Goal: Transaction & Acquisition: Purchase product/service

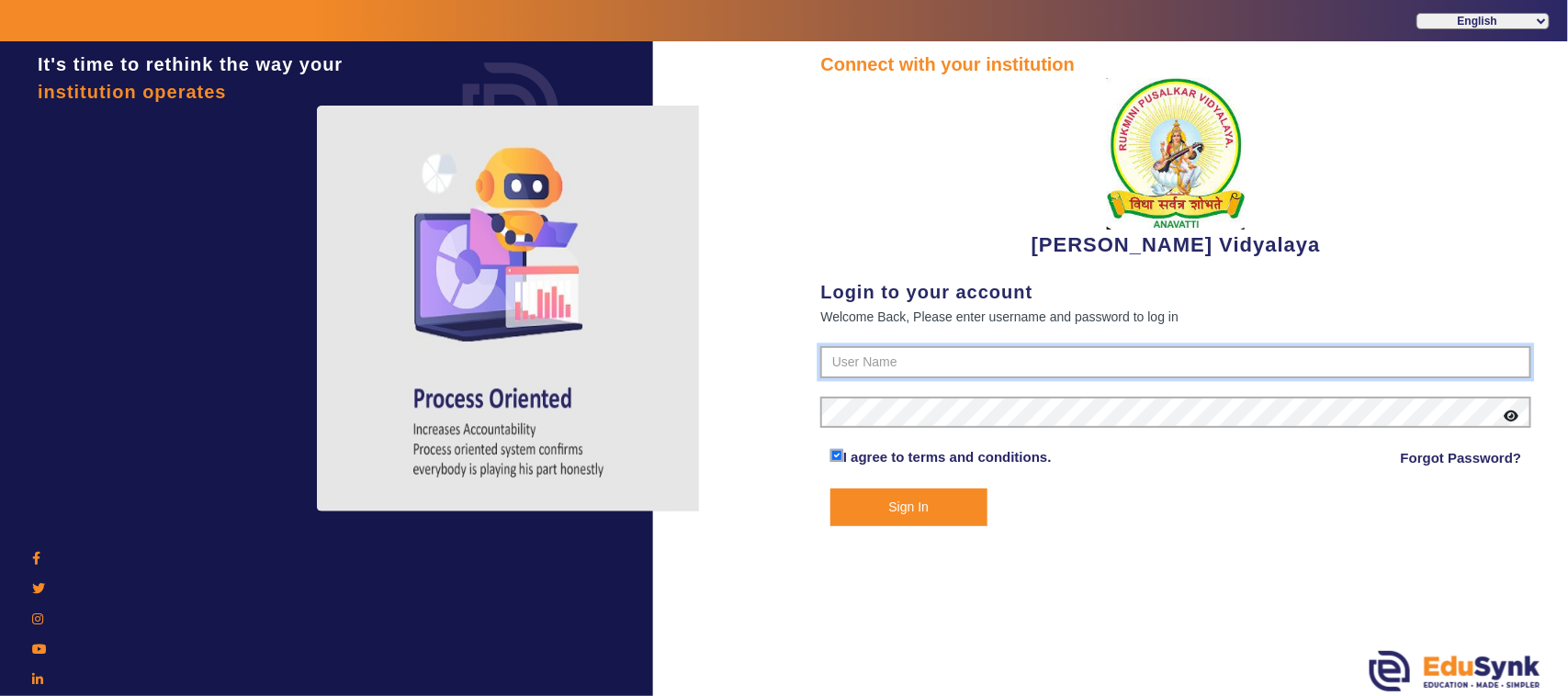
type input "1236547891"
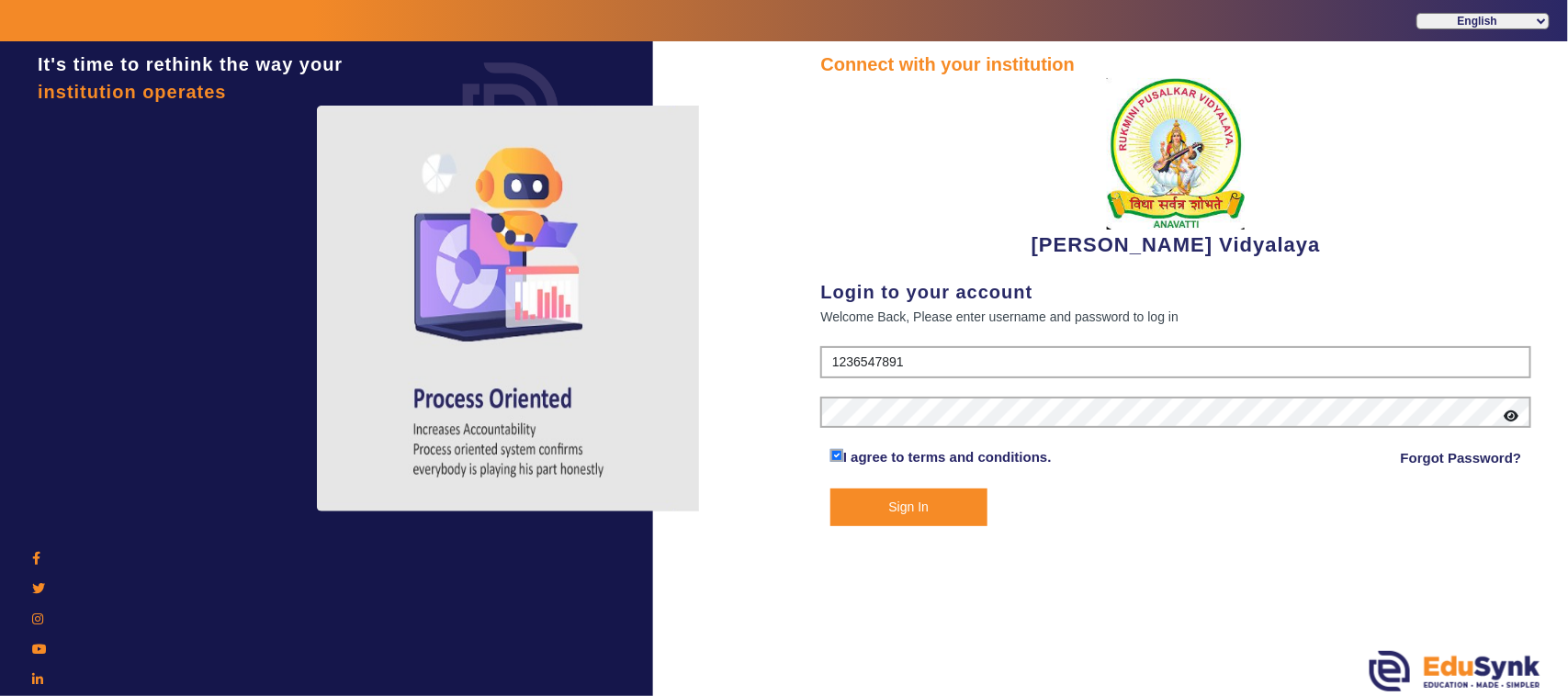
click at [906, 489] on button "Sign In" at bounding box center [908, 508] width 157 height 38
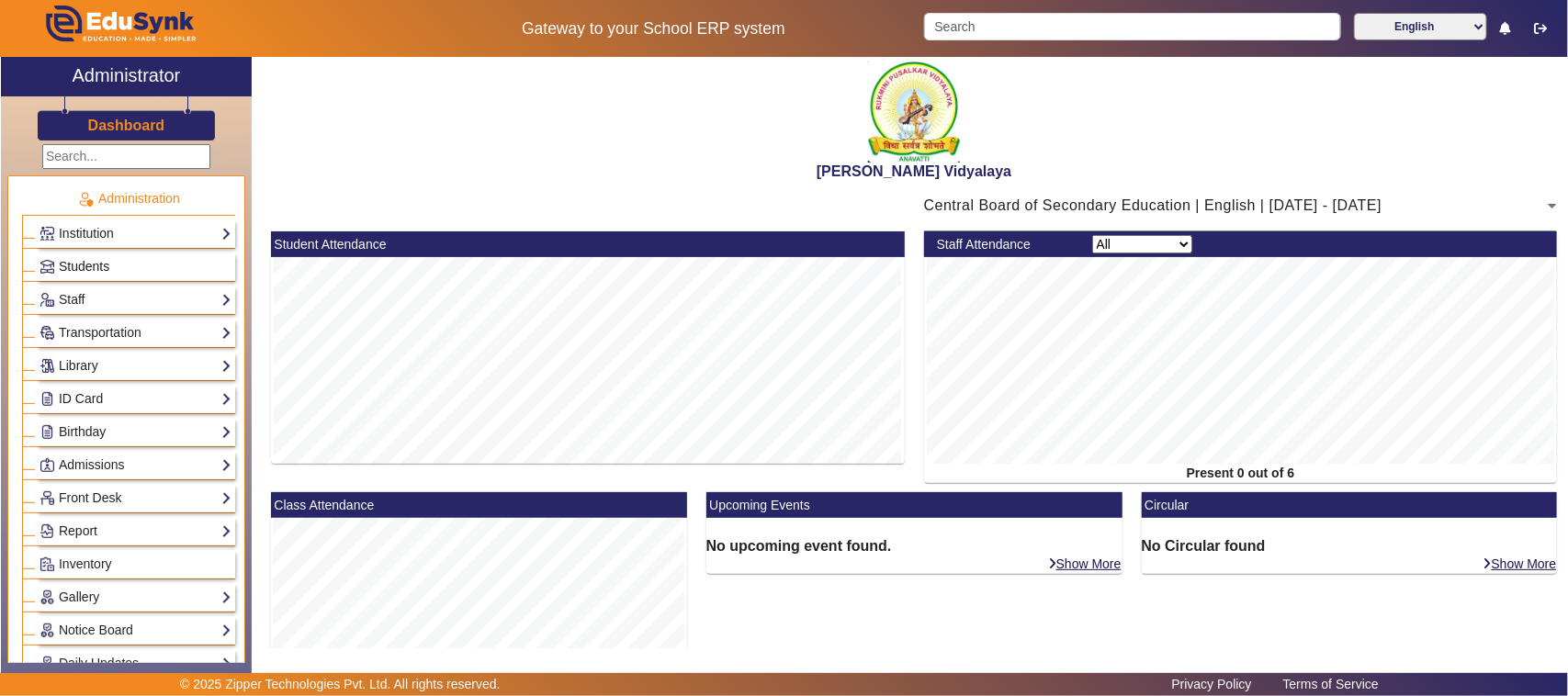
click at [83, 268] on span "Students" at bounding box center [84, 265] width 50 height 14
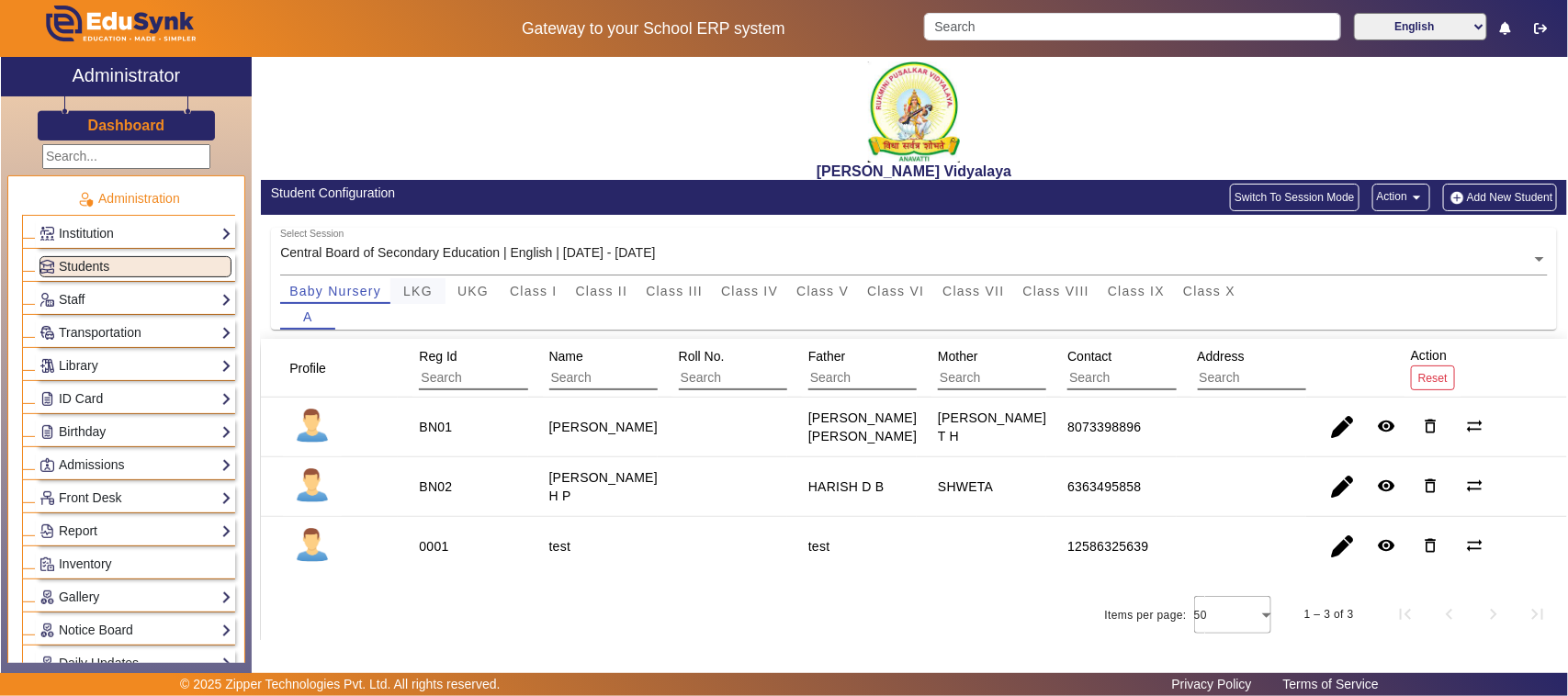
click at [407, 291] on span "LKG" at bounding box center [417, 291] width 29 height 13
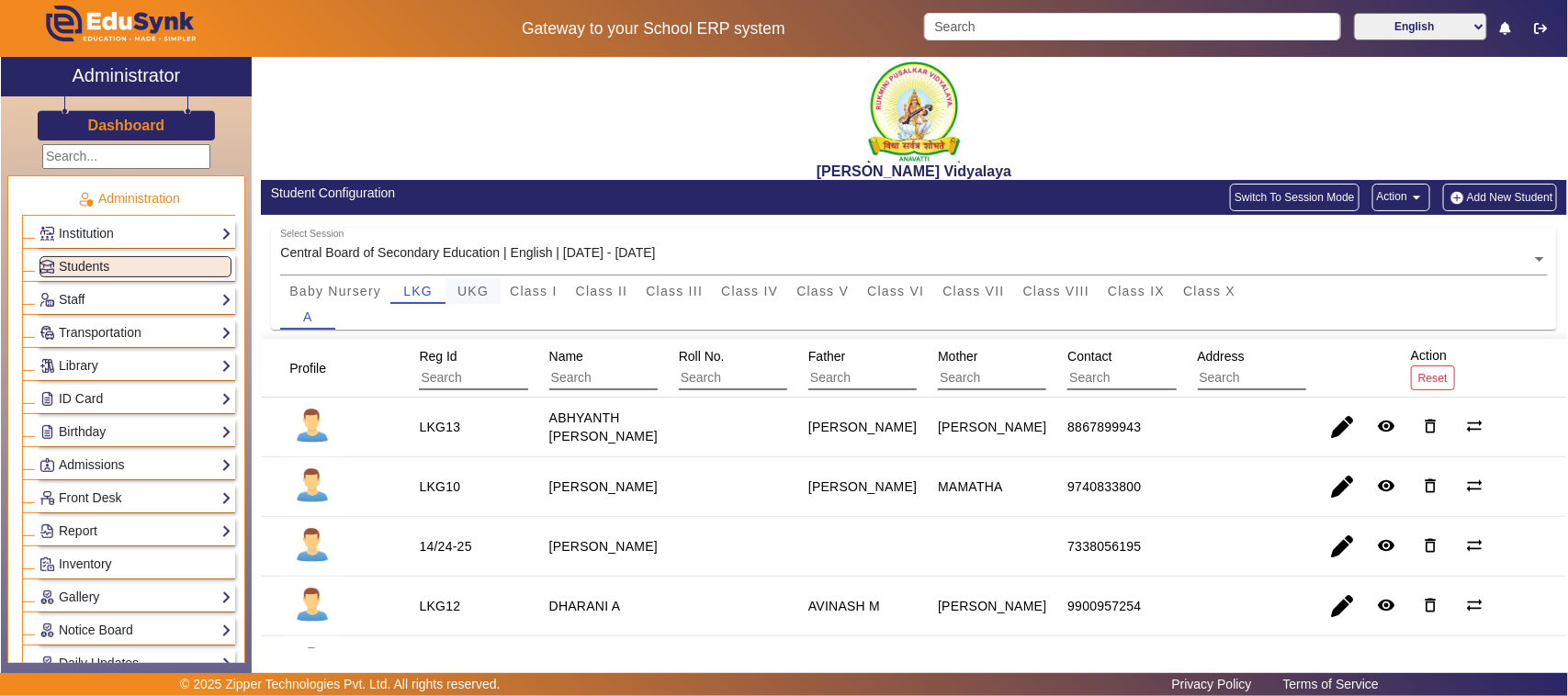
click at [469, 292] on span "UKG" at bounding box center [473, 291] width 31 height 13
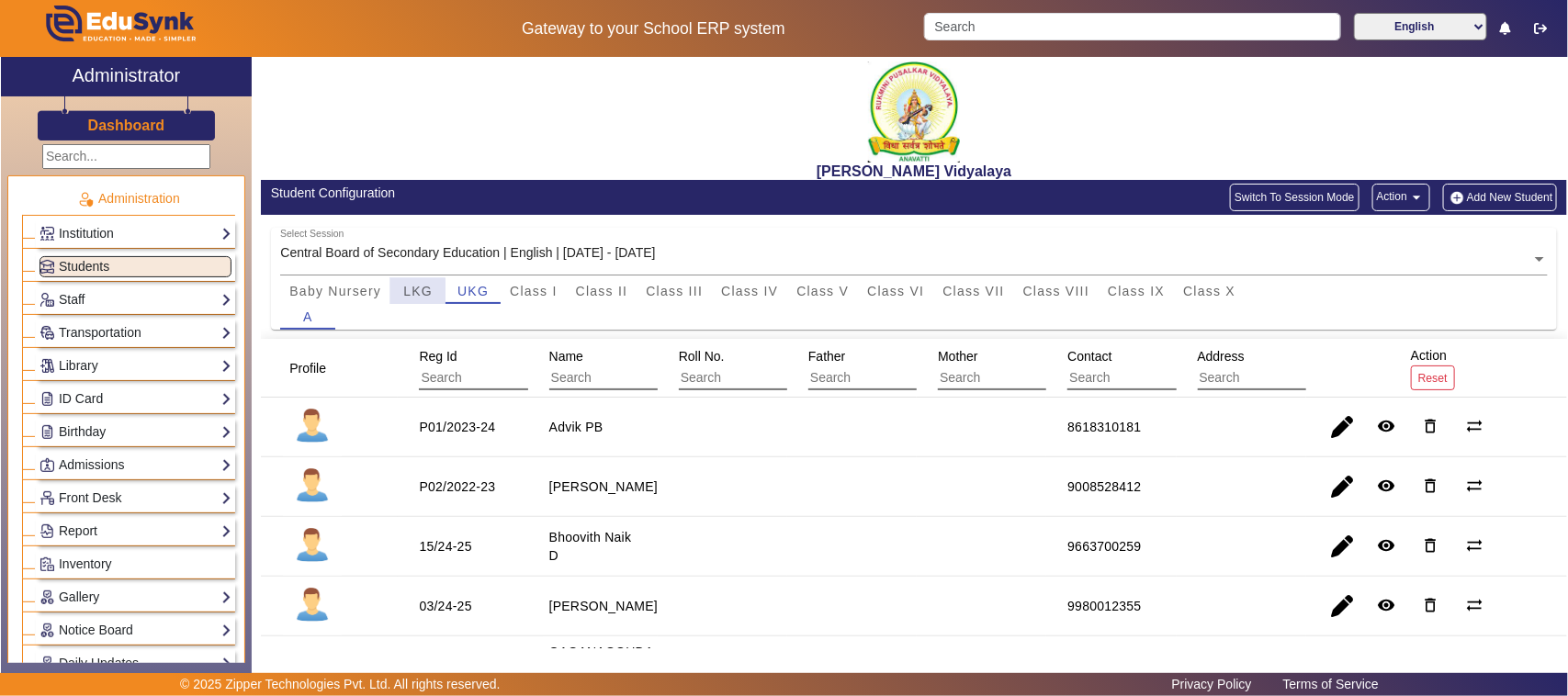
click at [414, 300] on span "LKG" at bounding box center [417, 291] width 29 height 26
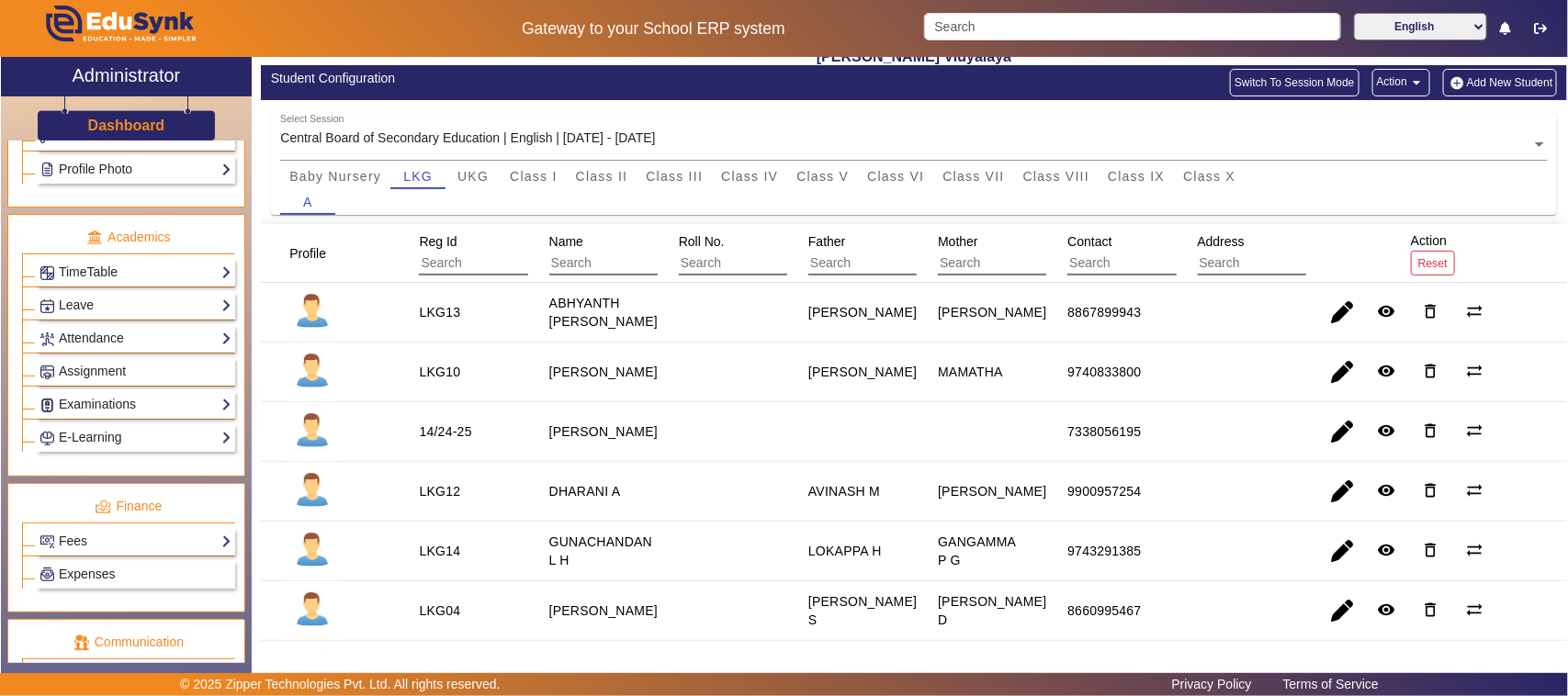
scroll to position [689, 0]
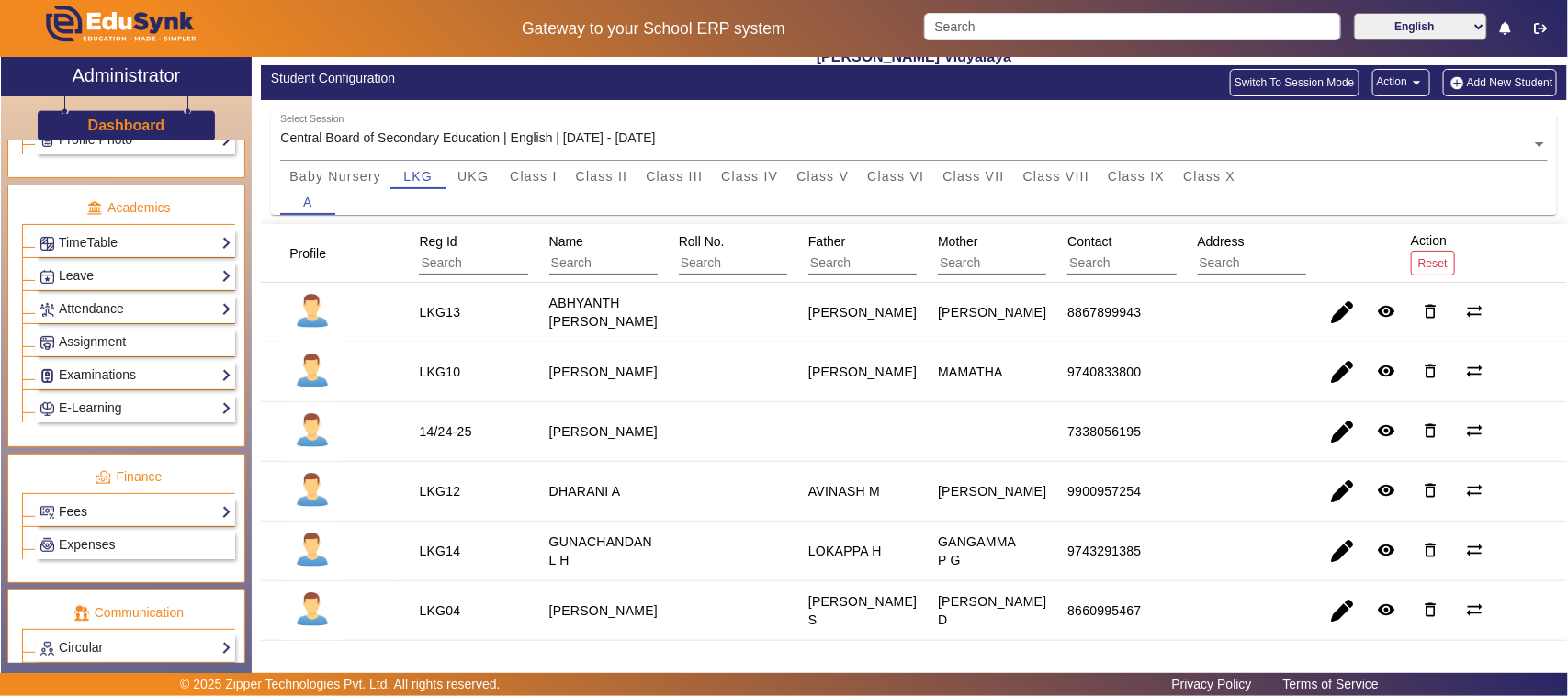
click at [139, 523] on link "Fees" at bounding box center [136, 512] width 192 height 21
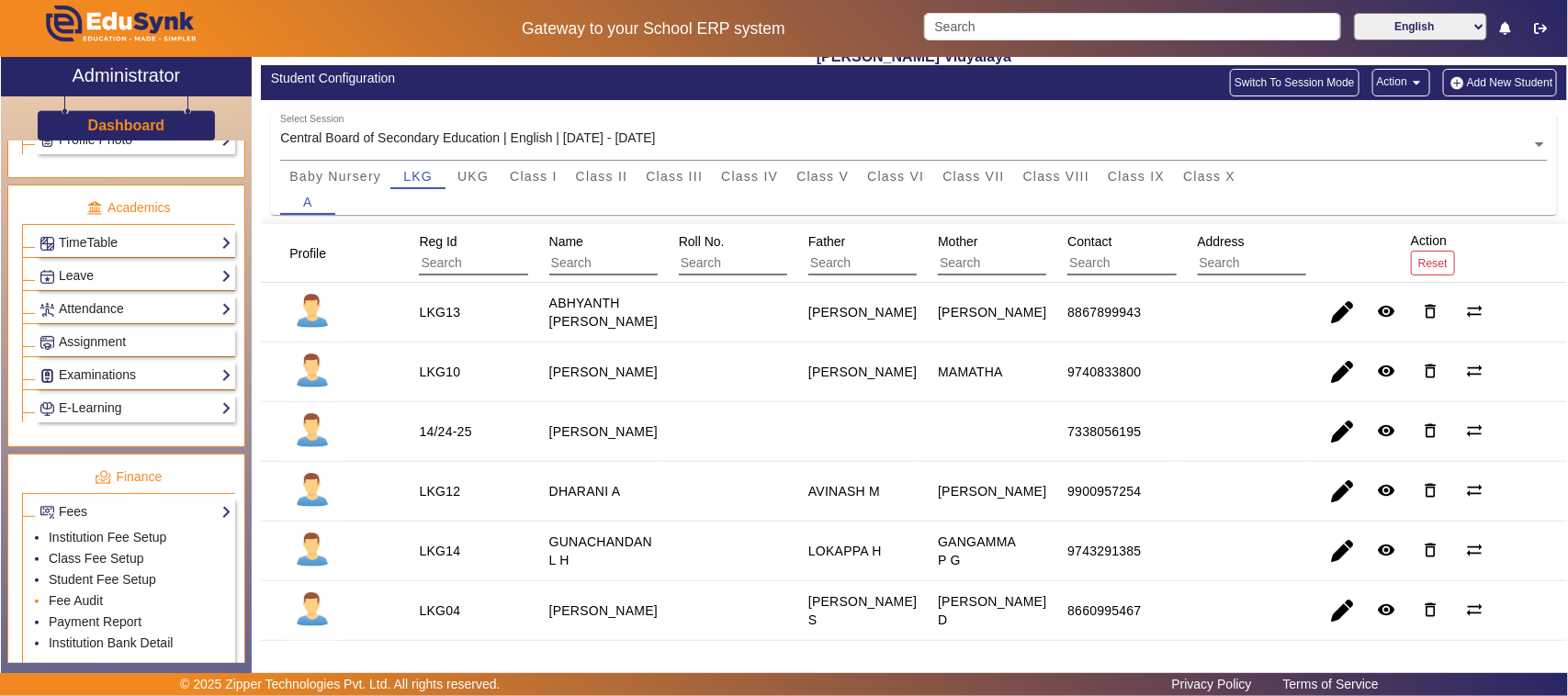
click at [111, 612] on li "Fee Audit" at bounding box center [140, 602] width 183 height 21
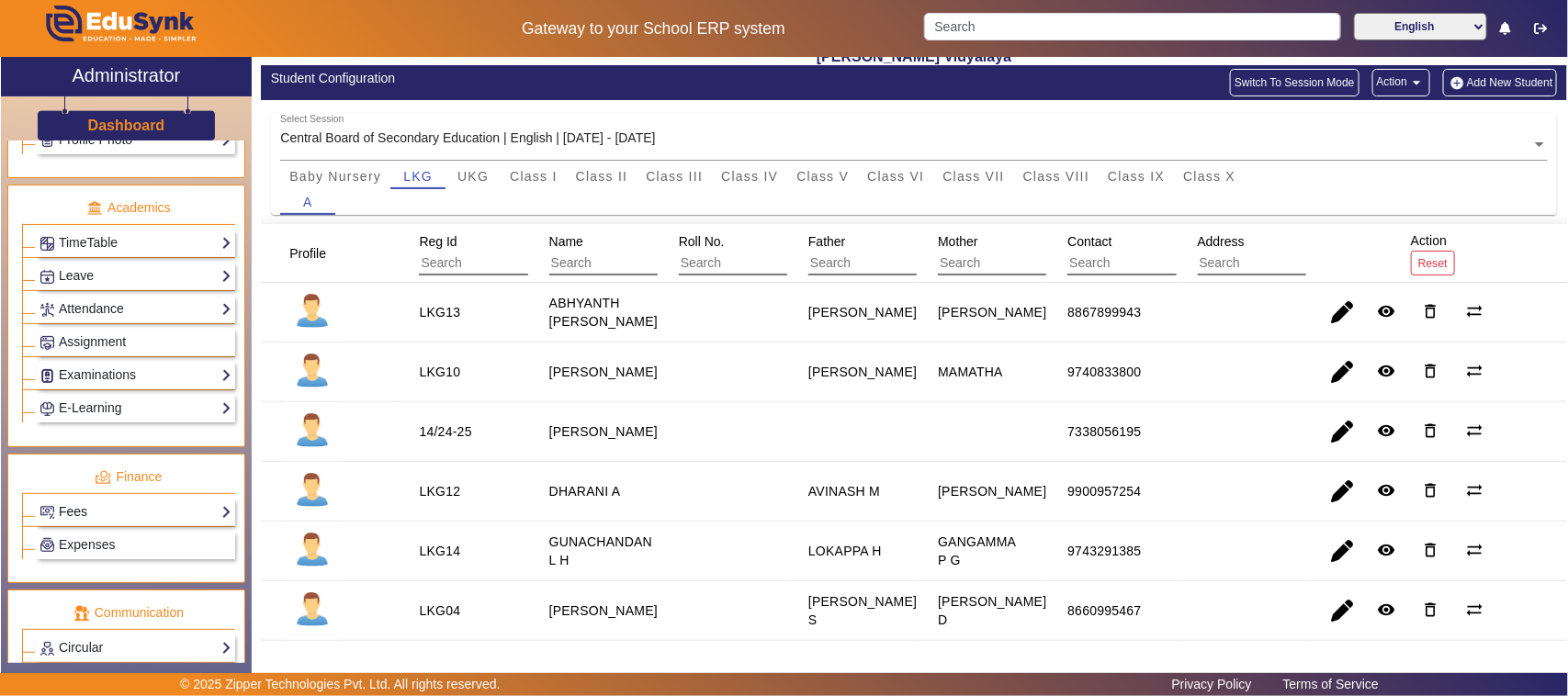
click at [108, 521] on link "Fees" at bounding box center [136, 512] width 192 height 21
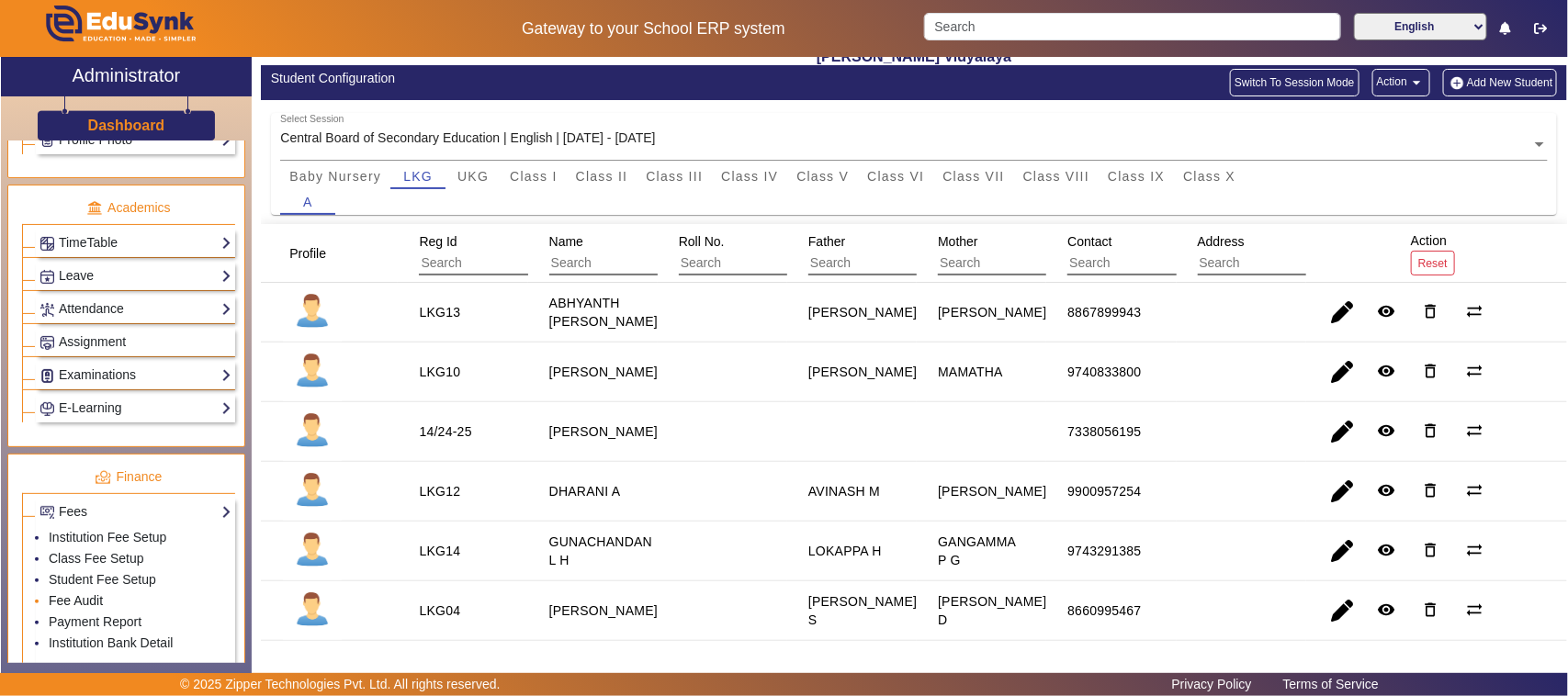
click at [97, 609] on link "Fee Audit" at bounding box center [75, 600] width 54 height 14
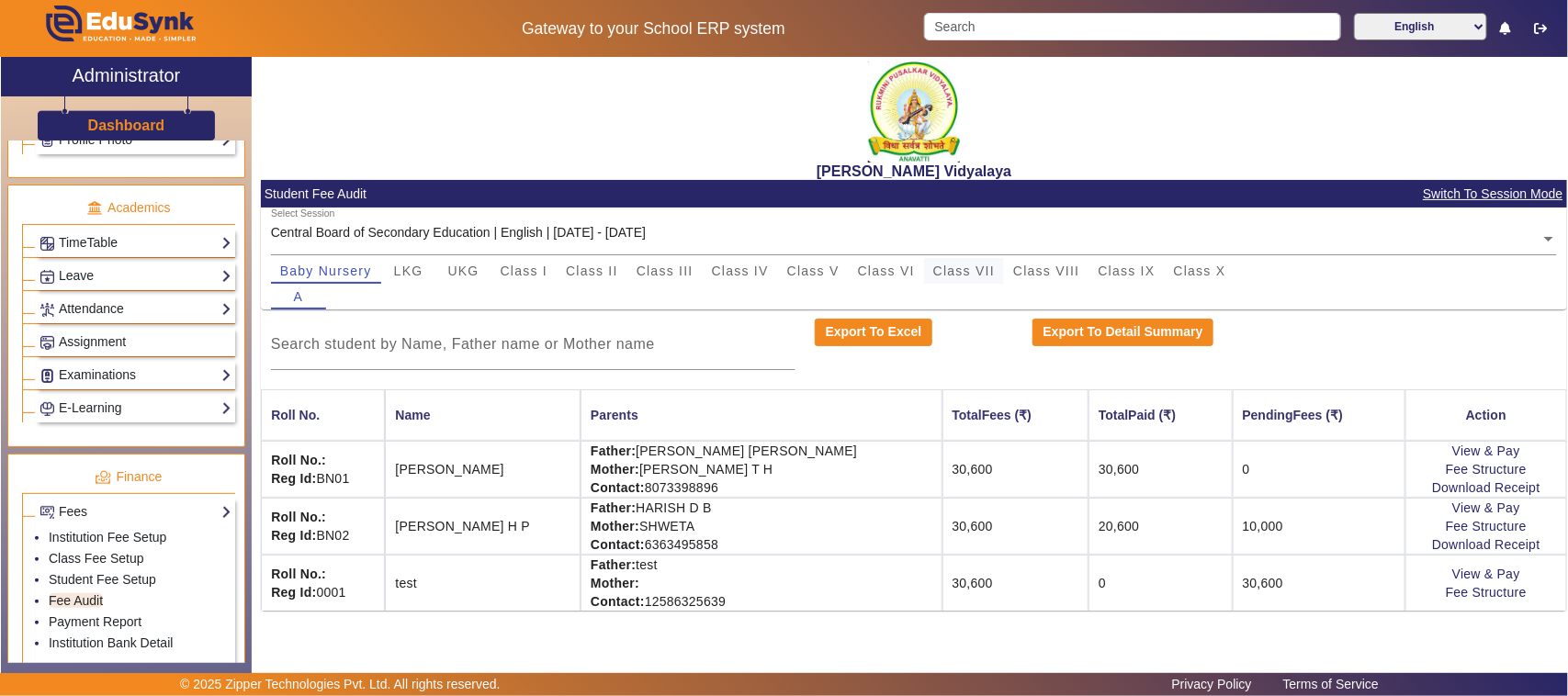
click at [961, 268] on span "Class VII" at bounding box center [964, 271] width 62 height 13
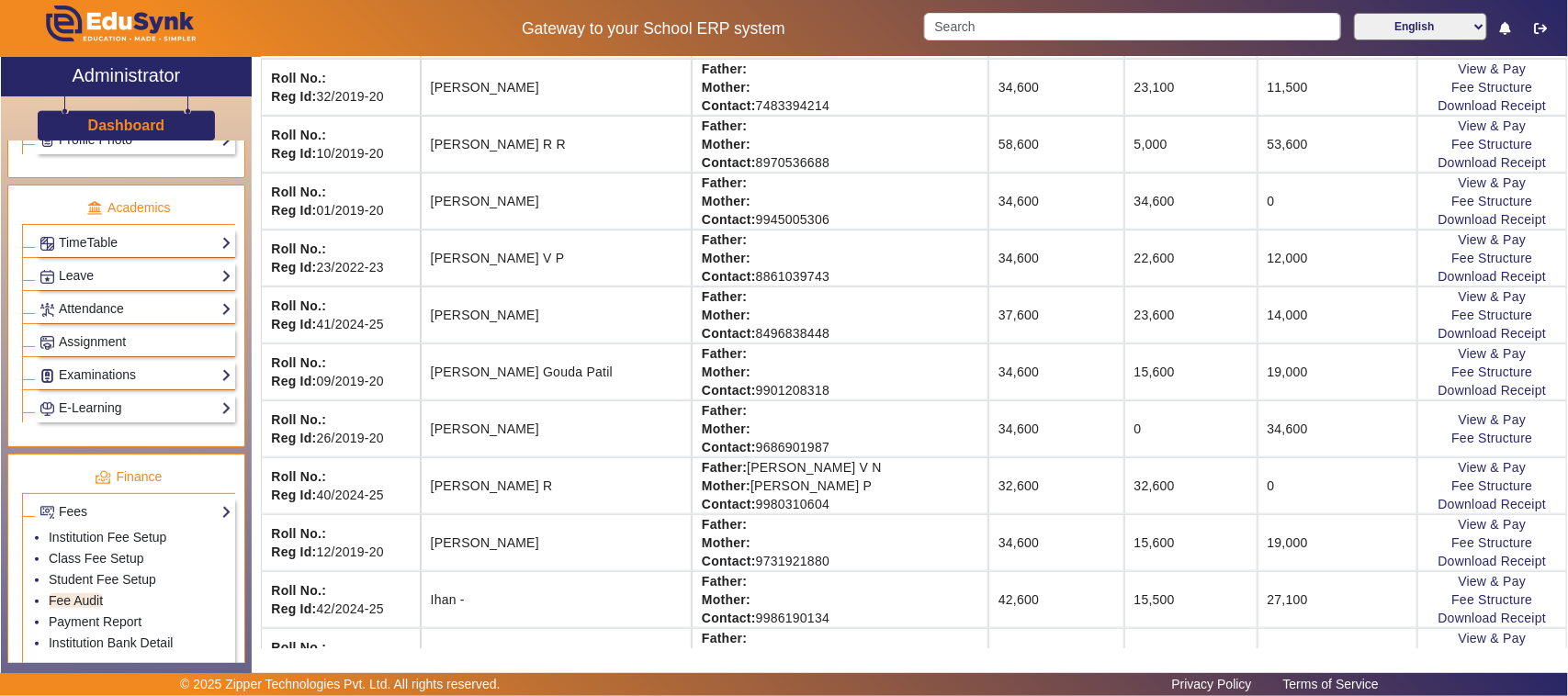
scroll to position [459, 0]
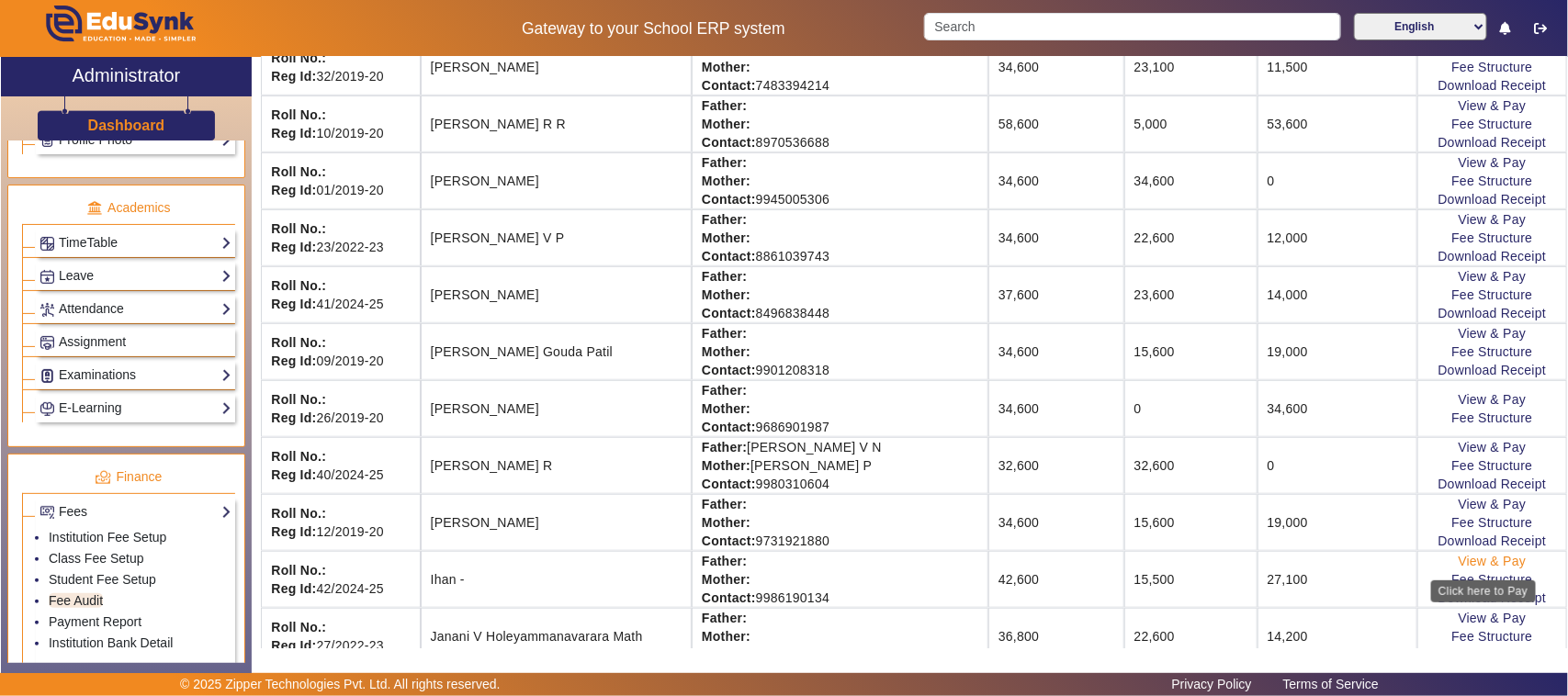
click at [1483, 561] on link "View & Pay" at bounding box center [1492, 561] width 68 height 14
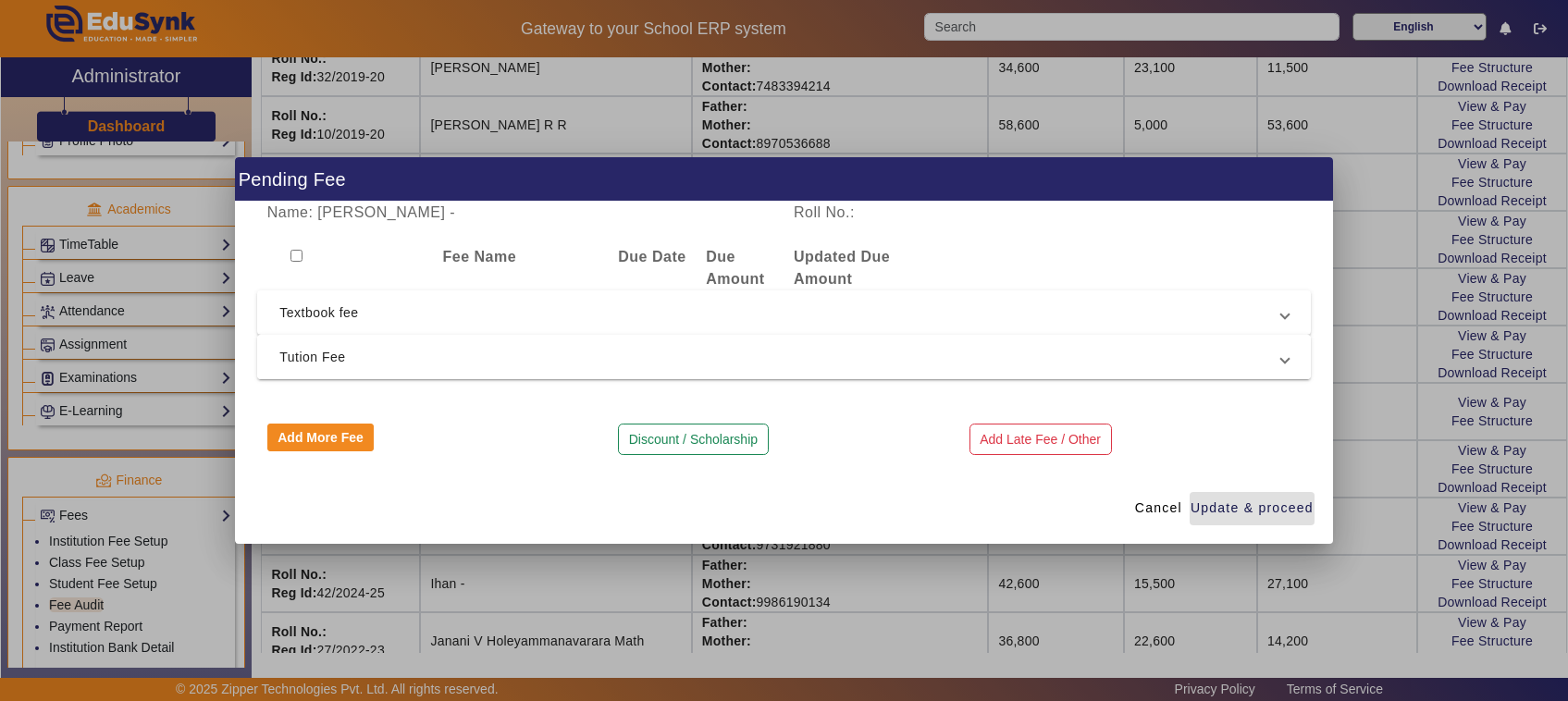
click at [313, 357] on span "Tution Fee" at bounding box center [781, 356] width 1002 height 22
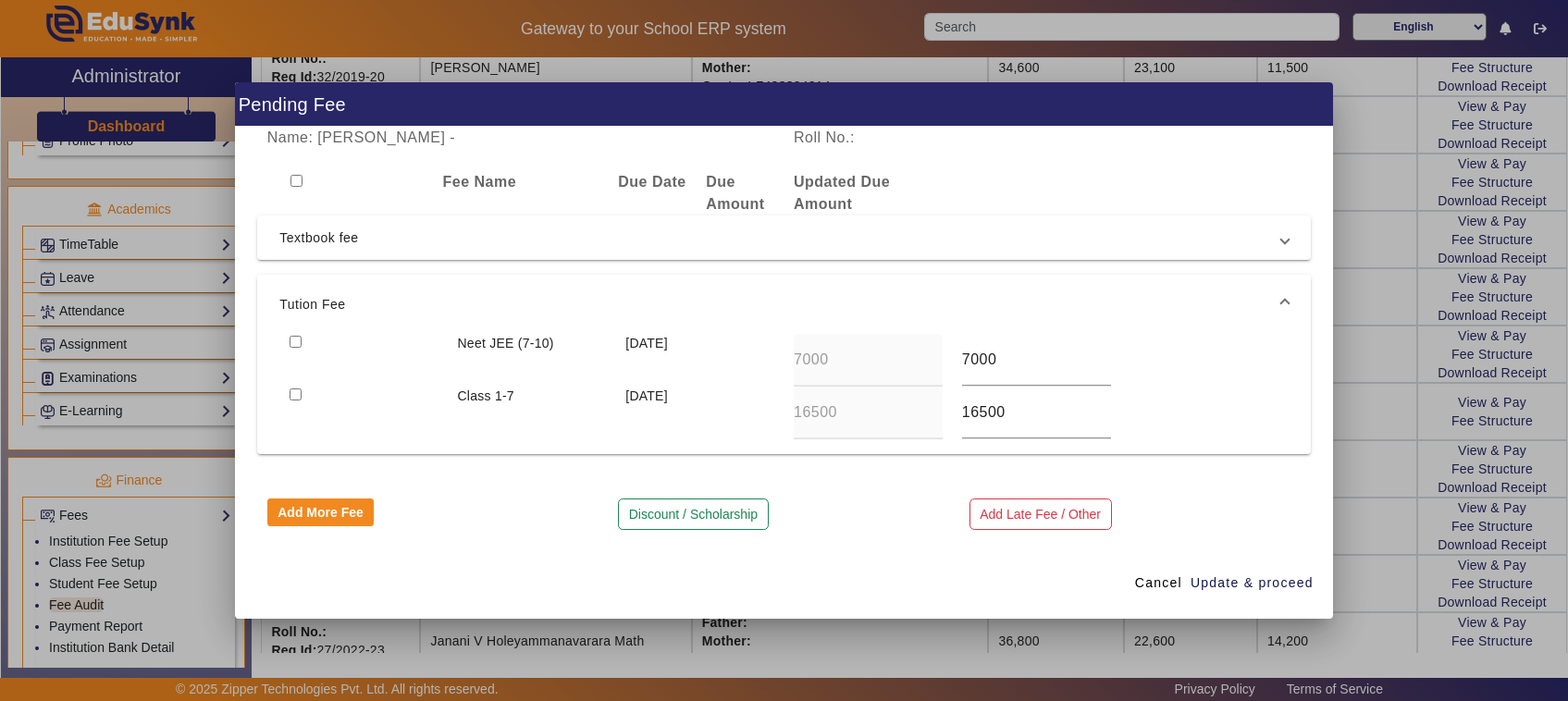
click at [289, 392] on input "checkbox" at bounding box center [295, 395] width 12 height 12
checkbox input "true"
click at [1246, 580] on span "Update & proceed" at bounding box center [1252, 583] width 123 height 19
type input "24000"
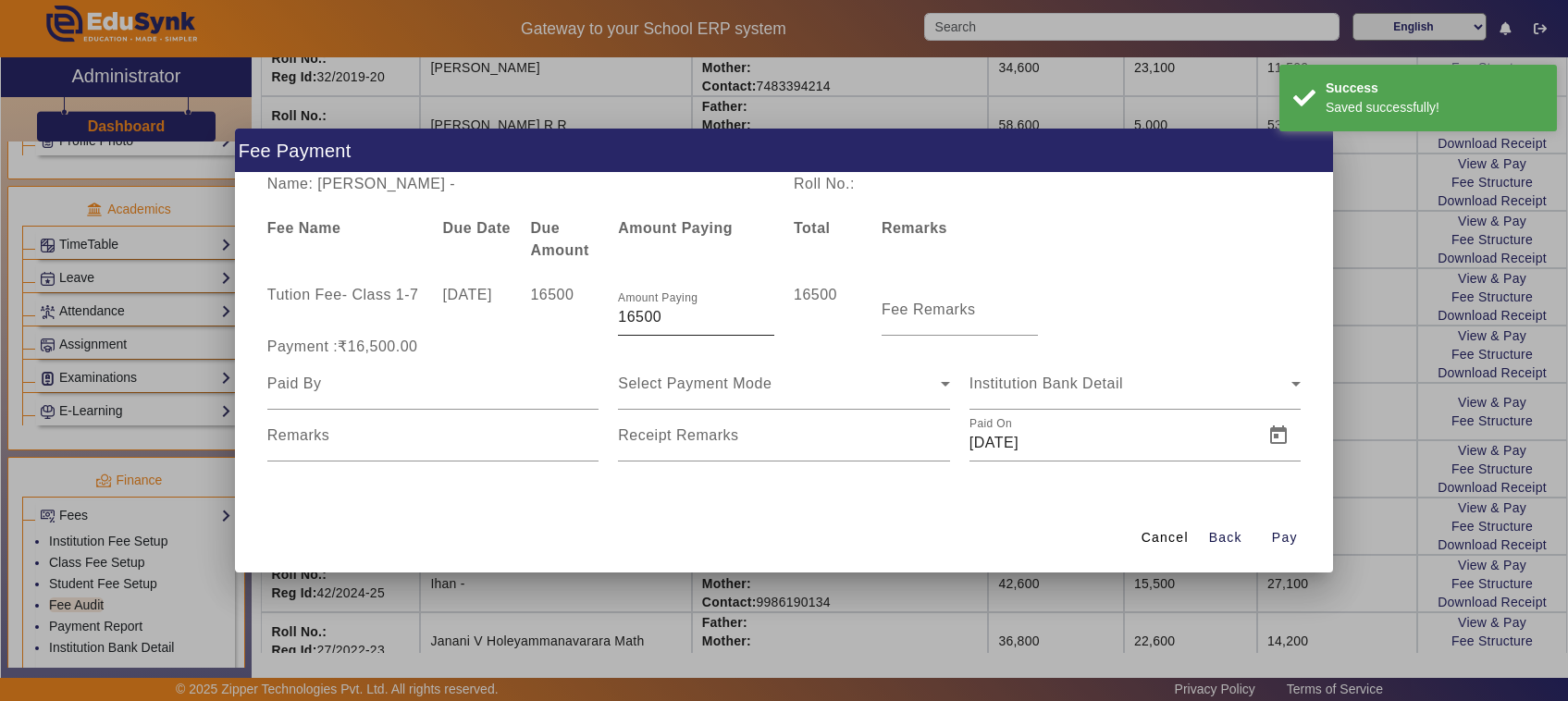
click at [681, 313] on input "16500" at bounding box center [695, 317] width 156 height 22
type input "1"
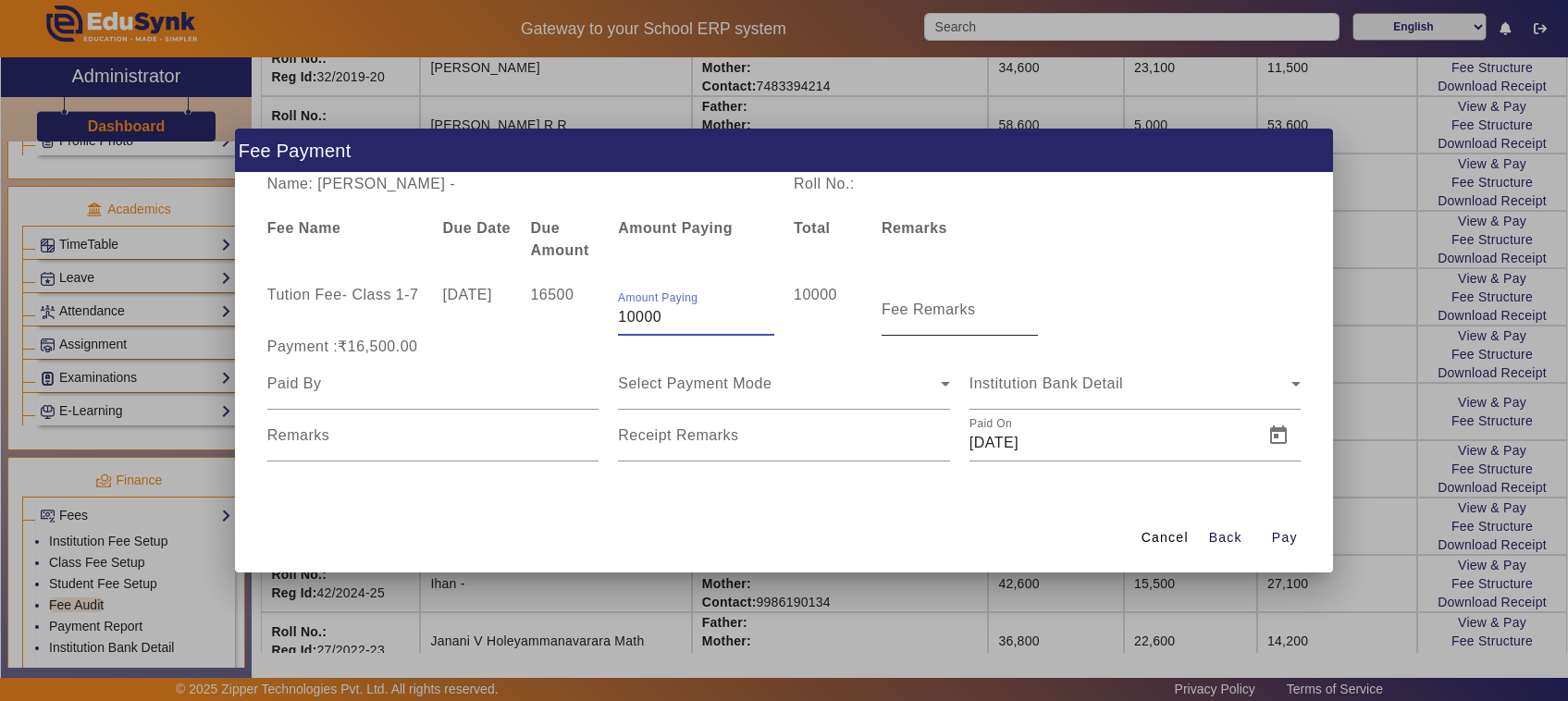
type input "10000"
click at [960, 324] on input "Fee Remarks" at bounding box center [960, 317] width 156 height 22
click at [335, 391] on input at bounding box center [433, 383] width 332 height 22
type input "Father"
click at [653, 395] on div "Select Payment Mode" at bounding box center [779, 383] width 323 height 22
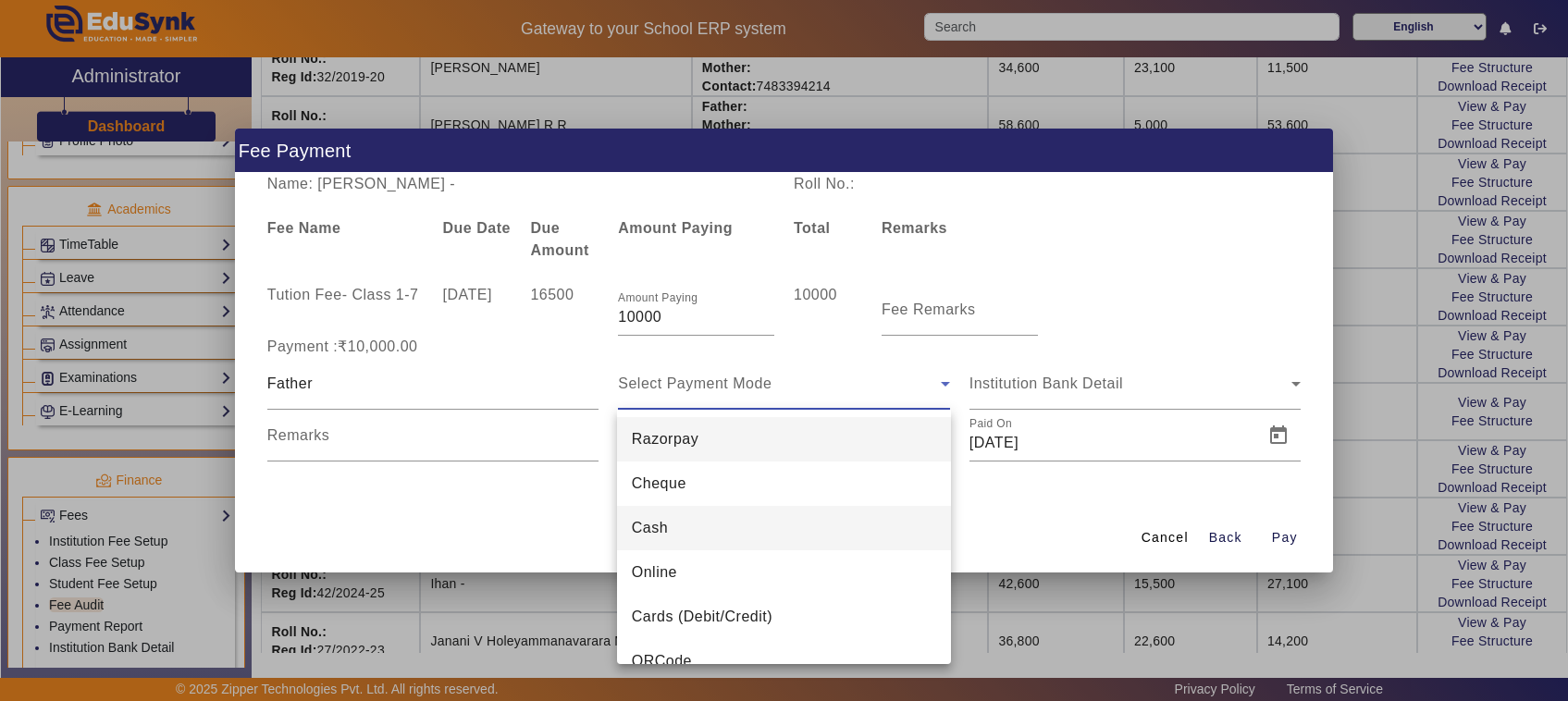
click at [650, 525] on span "Cash" at bounding box center [650, 528] width 36 height 22
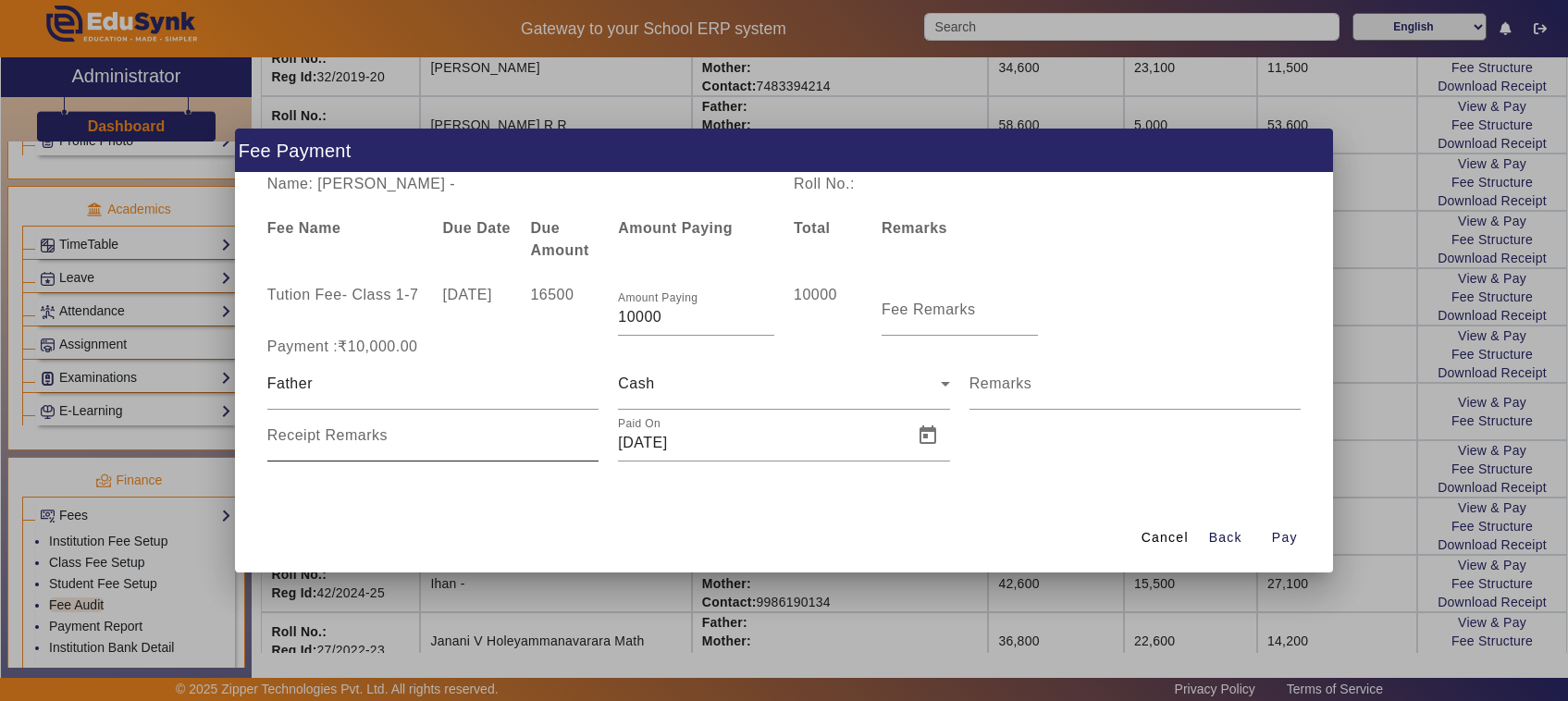
click at [296, 437] on mat-label "Receipt Remarks" at bounding box center [328, 435] width 121 height 15
click at [296, 437] on input "Receipt Remarks" at bounding box center [433, 442] width 332 height 22
type input "801"
click at [927, 440] on span "Open calendar" at bounding box center [928, 436] width 44 height 44
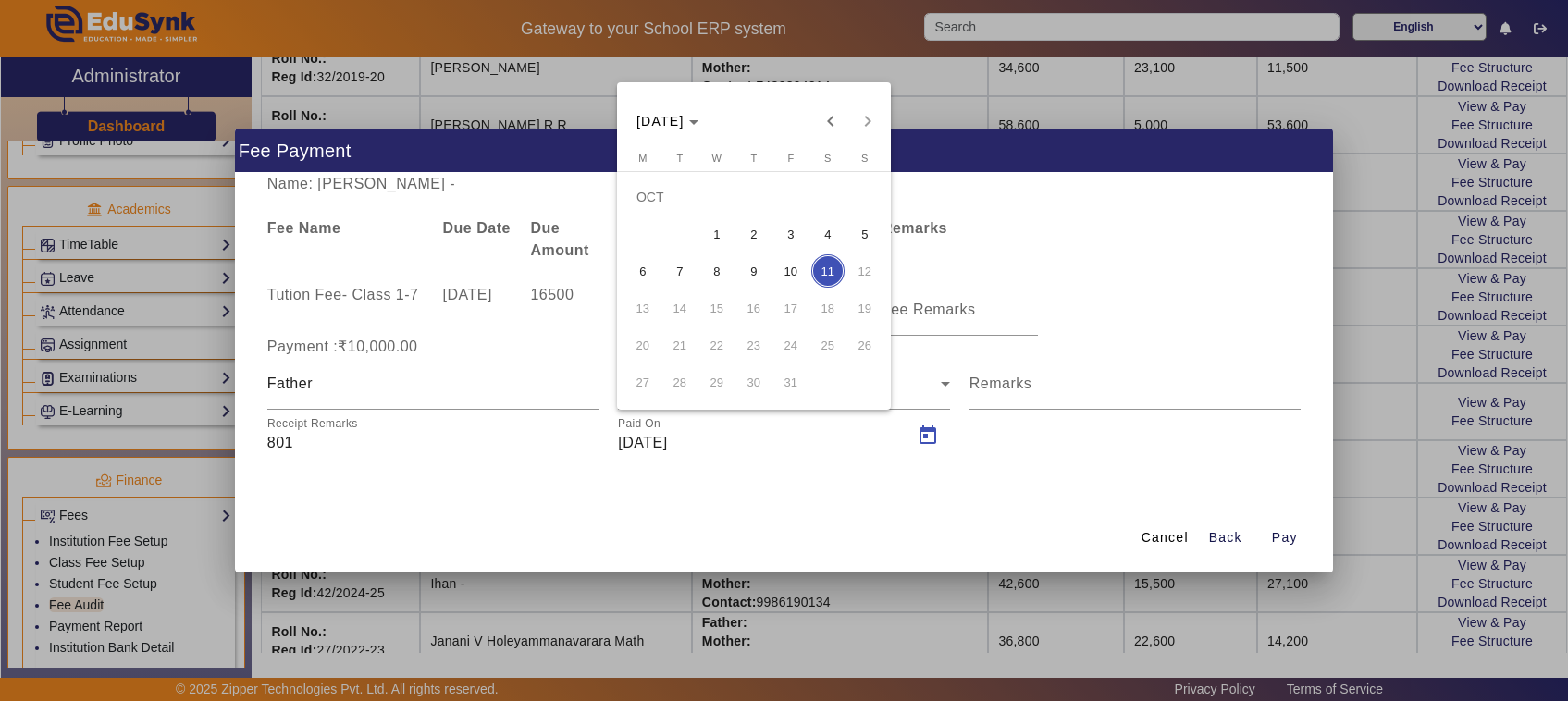
click at [746, 274] on span "9" at bounding box center [754, 271] width 34 height 34
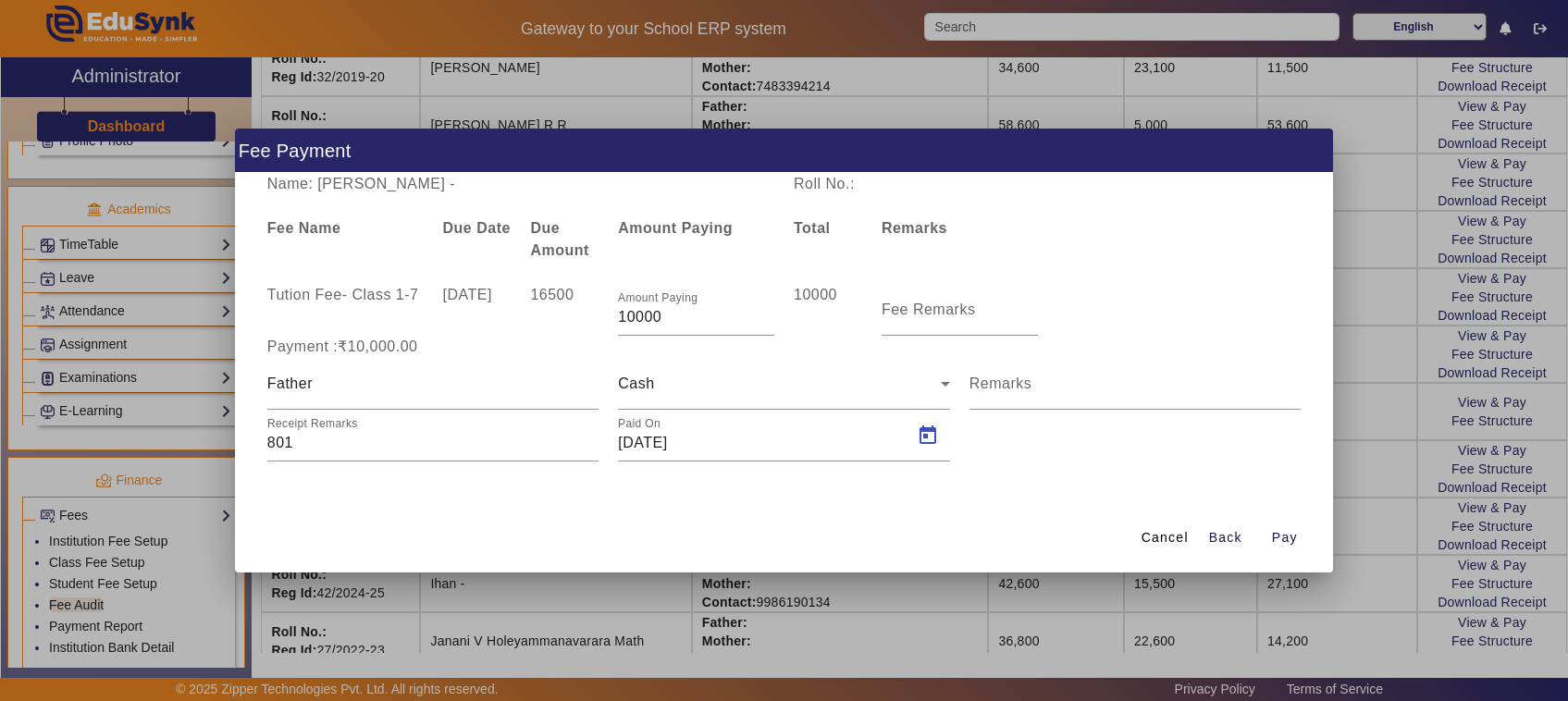
type input "[DATE]"
click at [1287, 536] on span "Pay" at bounding box center [1284, 538] width 26 height 19
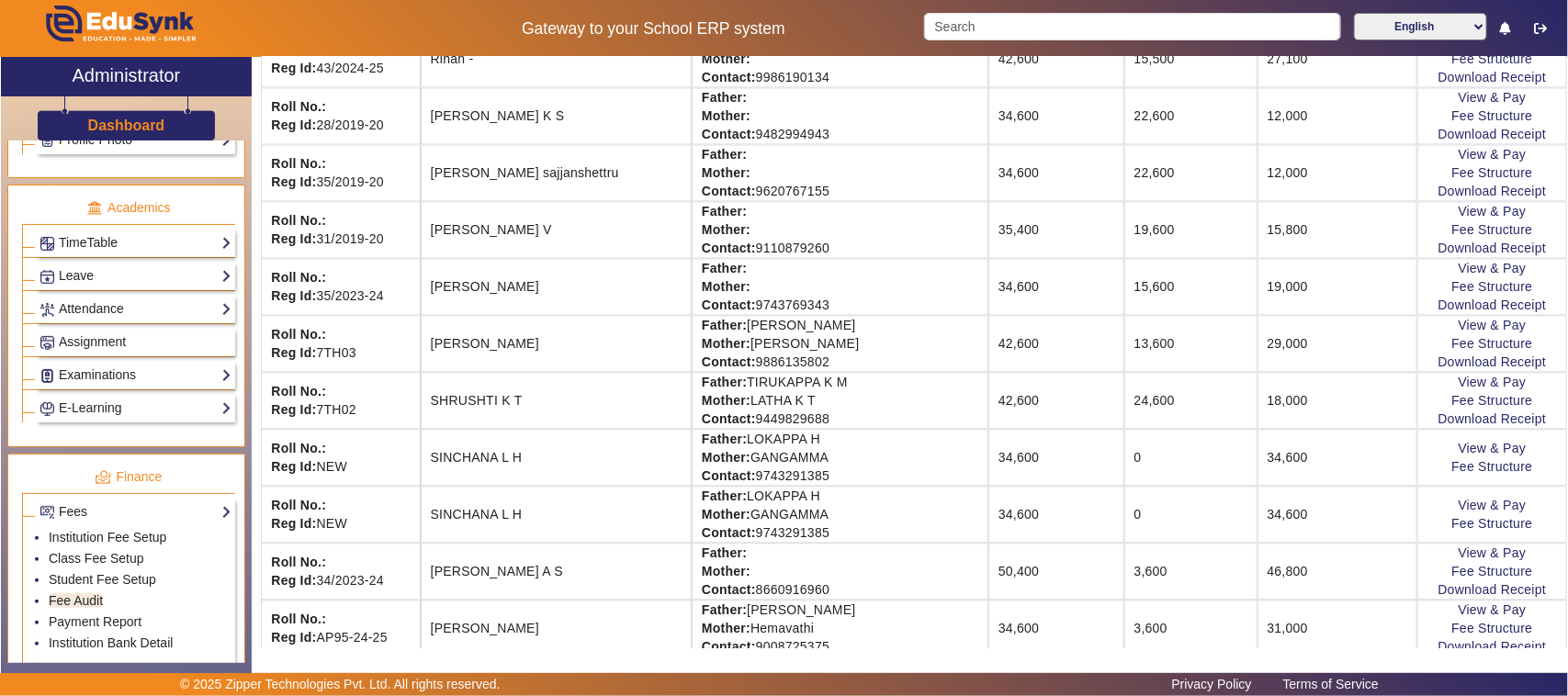
scroll to position [1692, 0]
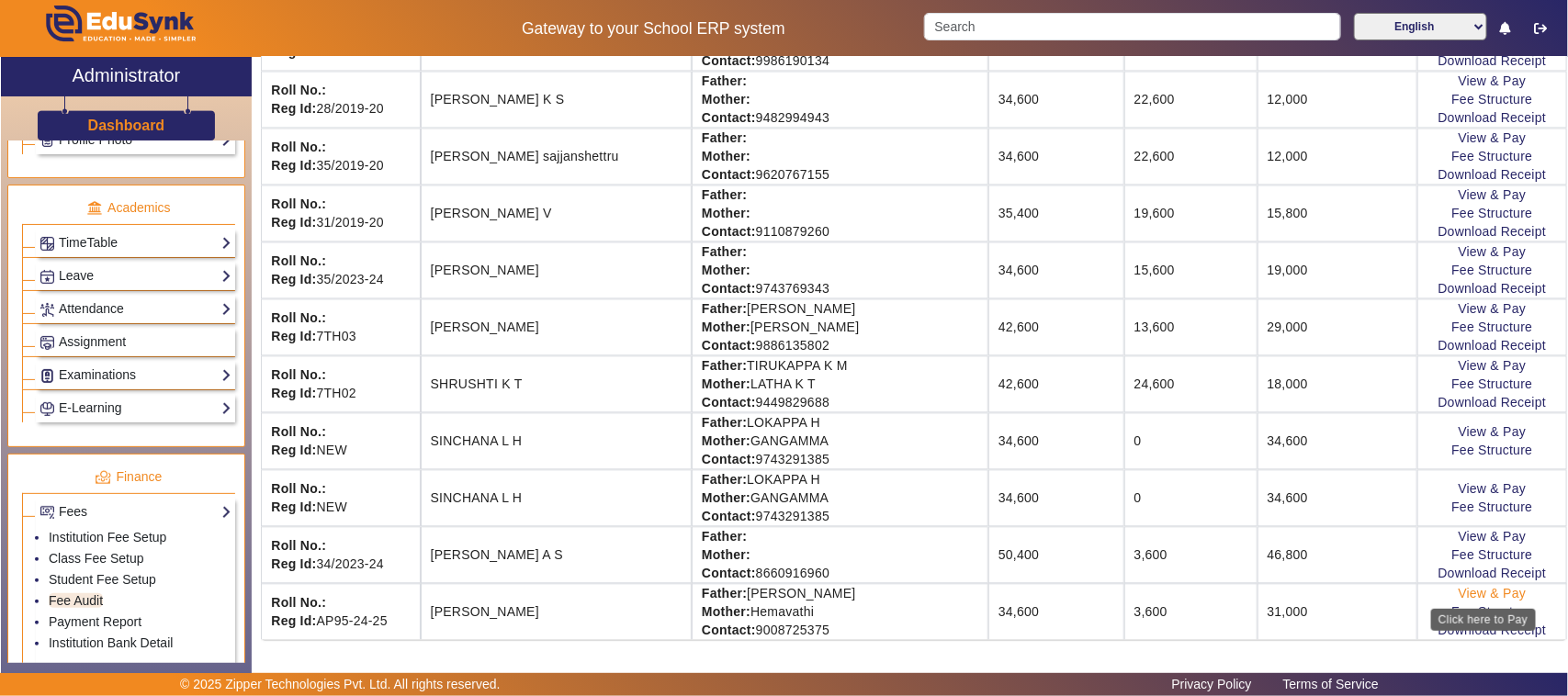
click at [1500, 592] on link "View & Pay" at bounding box center [1492, 592] width 68 height 14
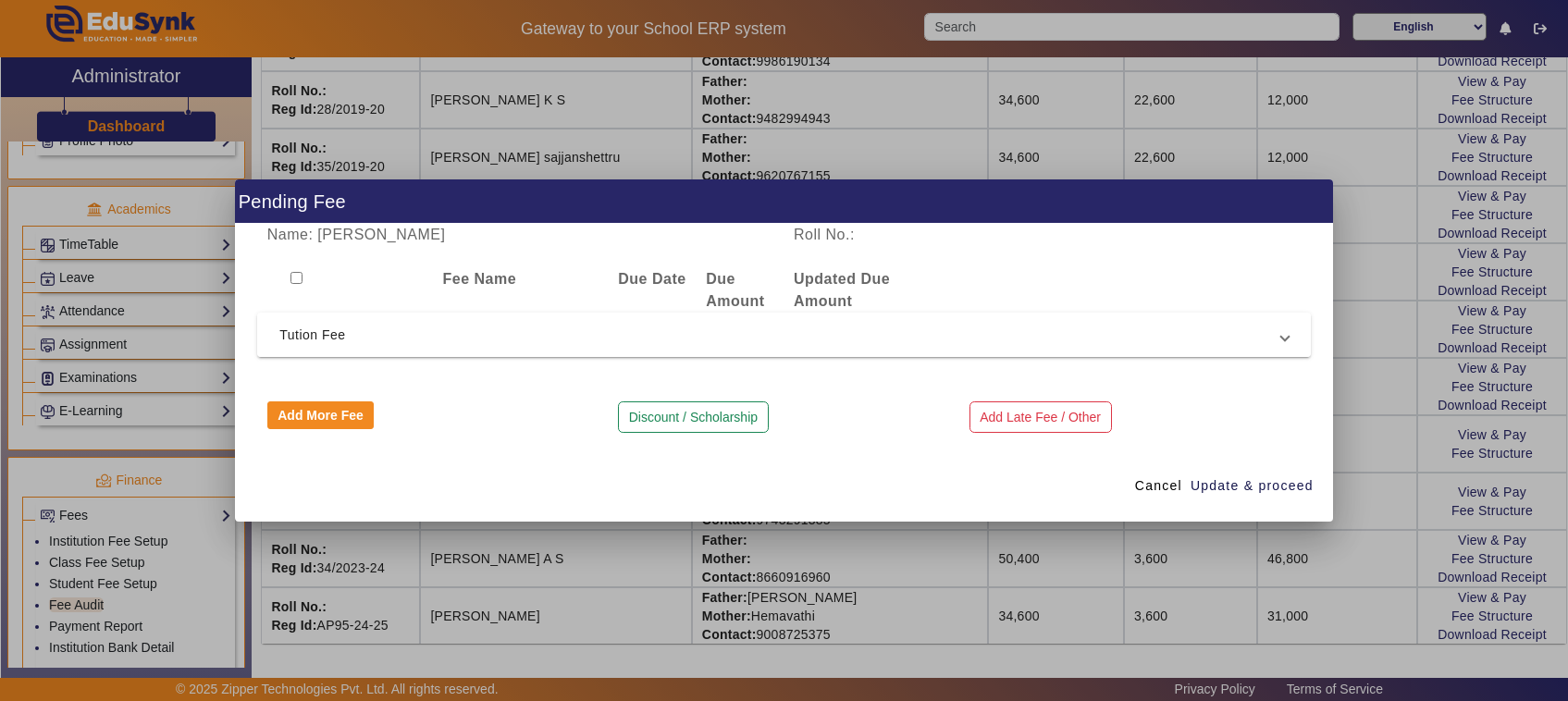
click at [325, 330] on span "Tution Fee" at bounding box center [781, 334] width 1002 height 22
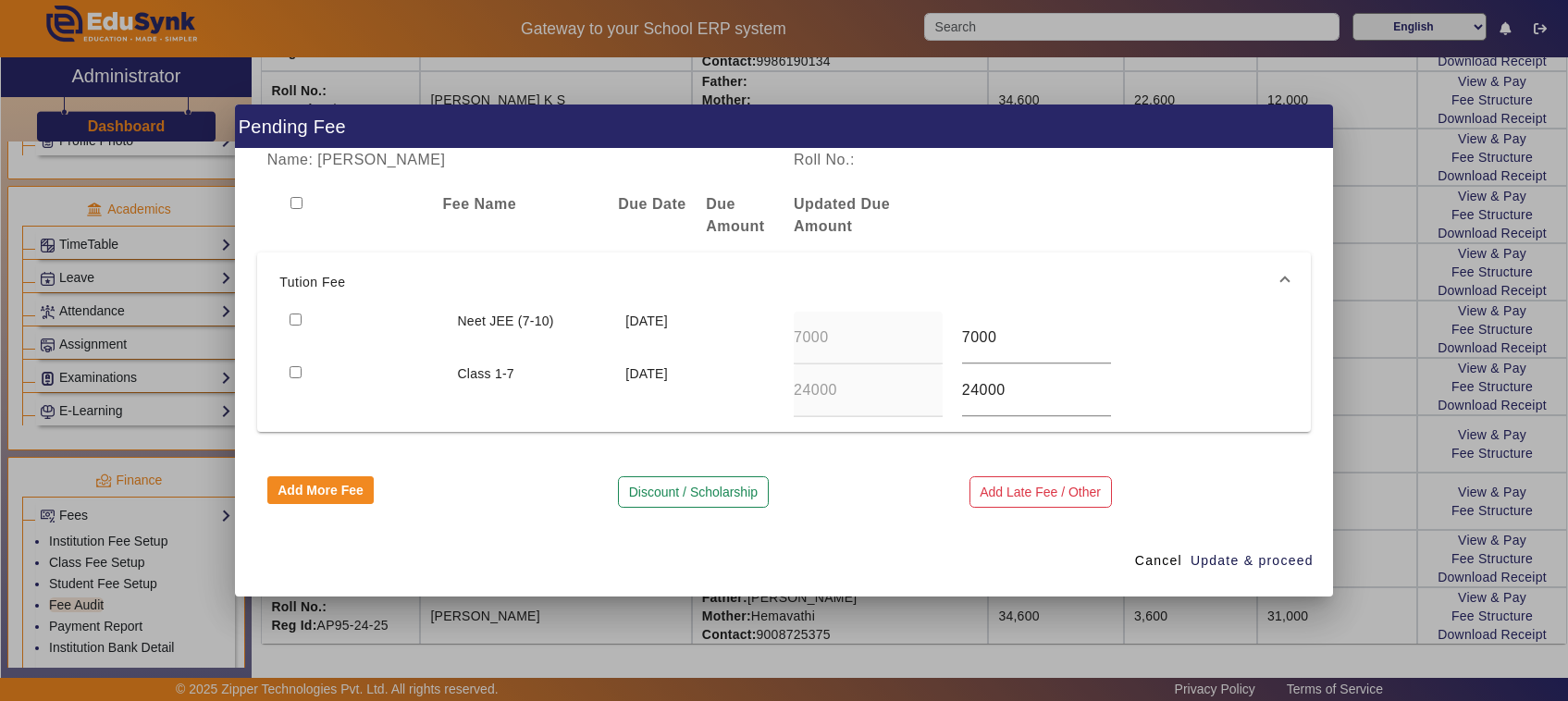
click at [293, 368] on input "checkbox" at bounding box center [295, 373] width 12 height 12
checkbox input "true"
click at [1244, 567] on span "Update & proceed" at bounding box center [1252, 561] width 123 height 19
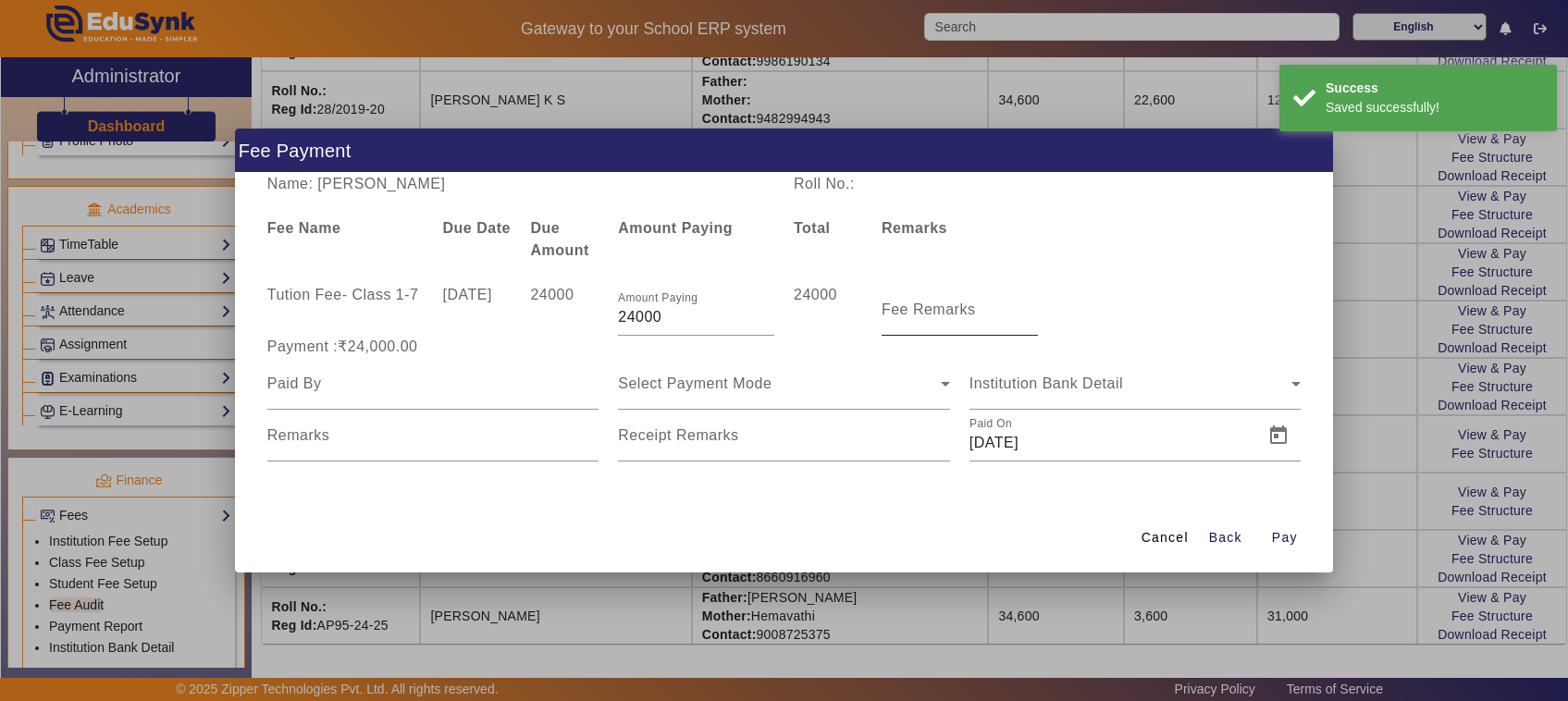
click at [927, 311] on mat-label "Fee Remarks" at bounding box center [929, 309] width 95 height 15
click at [927, 311] on input "Fee Remarks" at bounding box center [960, 317] width 156 height 22
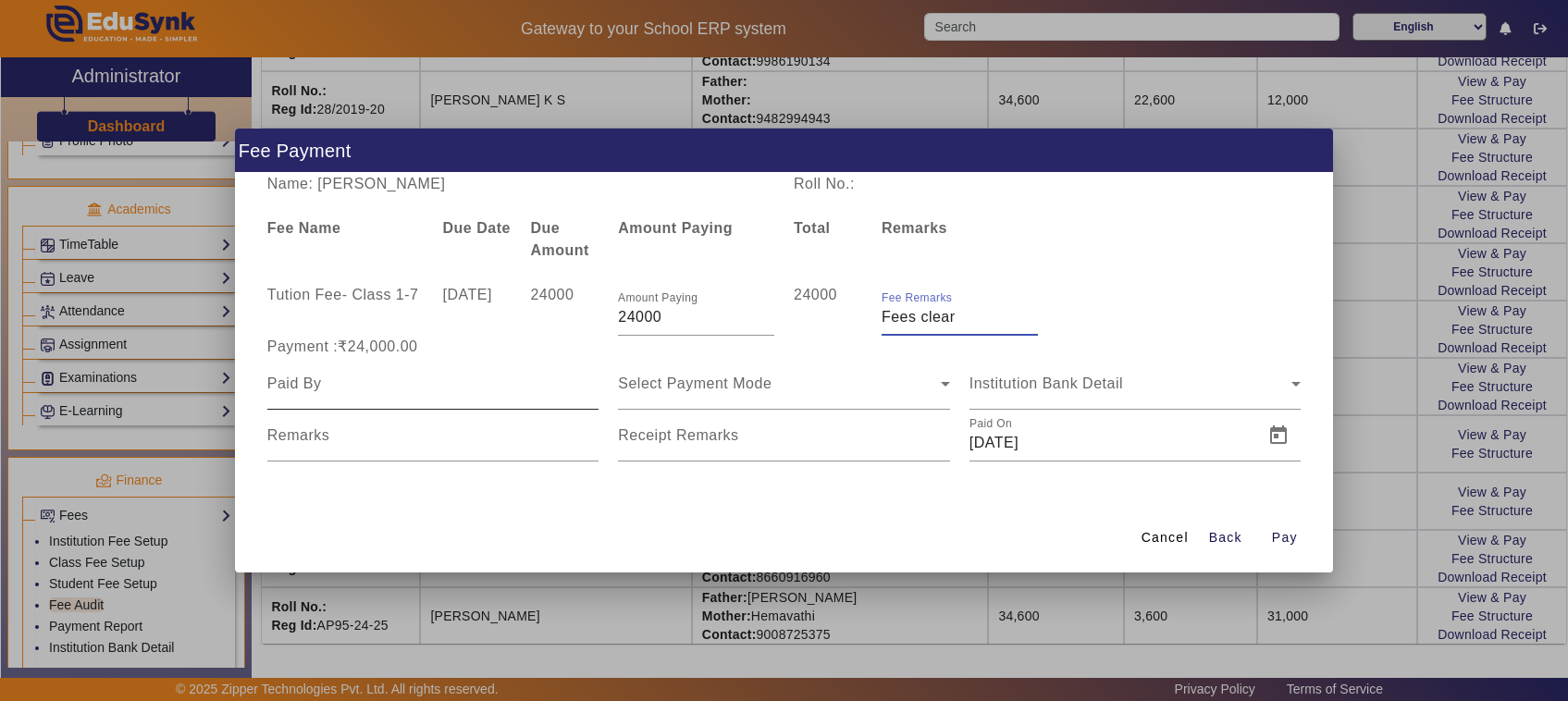
type input "Fees clear"
click at [352, 390] on input at bounding box center [433, 383] width 332 height 22
type input "Father"
click at [660, 389] on span "Select Payment Mode" at bounding box center [694, 383] width 153 height 15
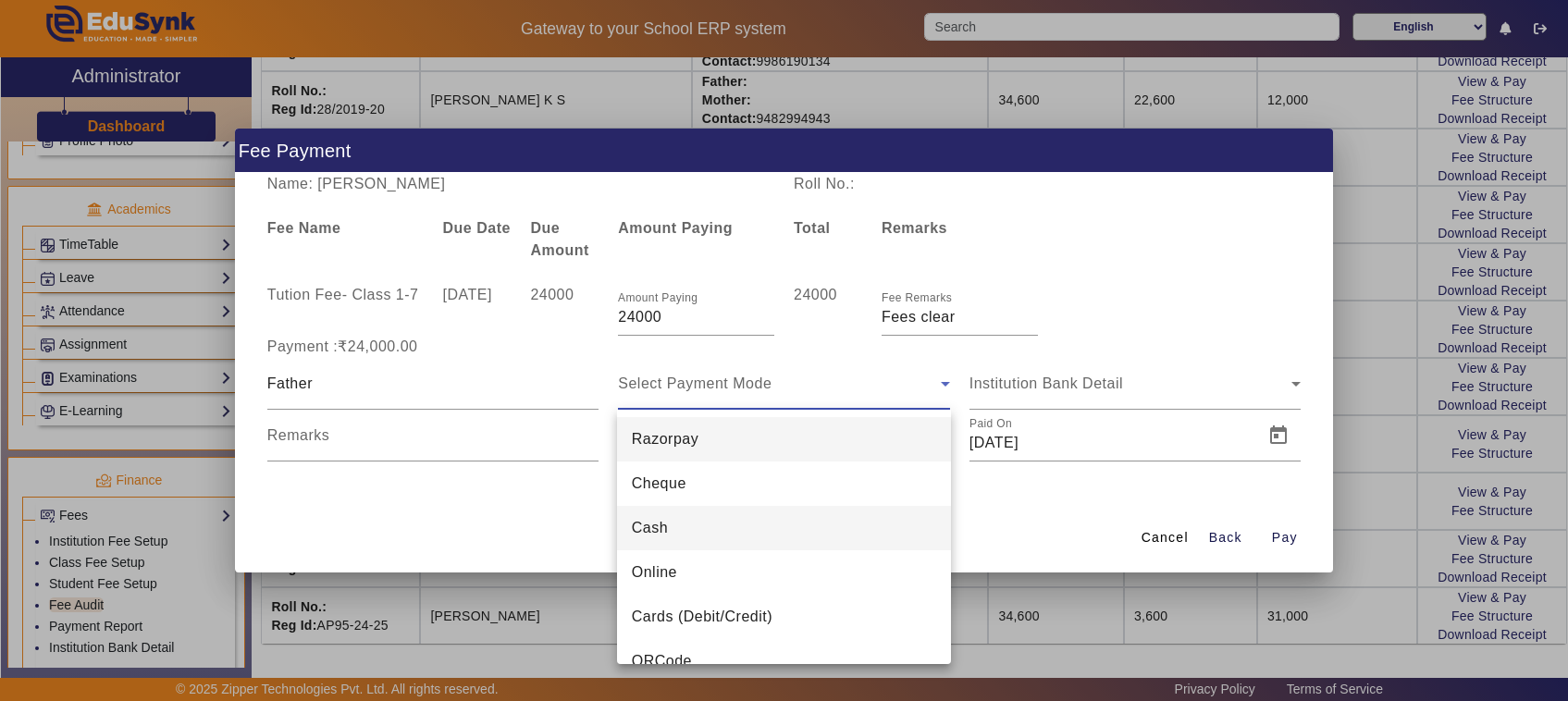
click at [636, 549] on mat-option "Cash" at bounding box center [784, 528] width 334 height 44
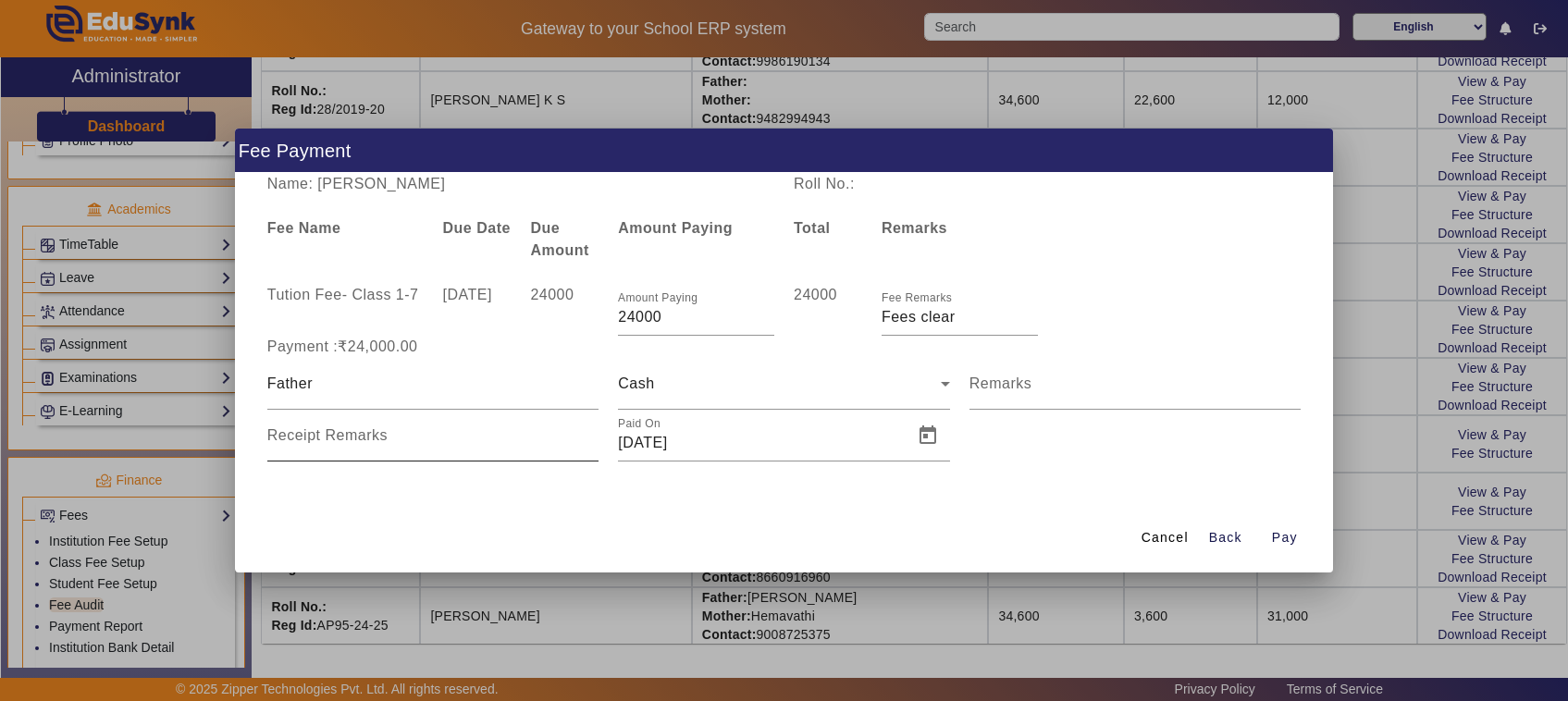
click at [599, 448] on div at bounding box center [599, 448] width 0 height 0
type input "803"
click at [926, 437] on span "Open calendar" at bounding box center [928, 436] width 44 height 44
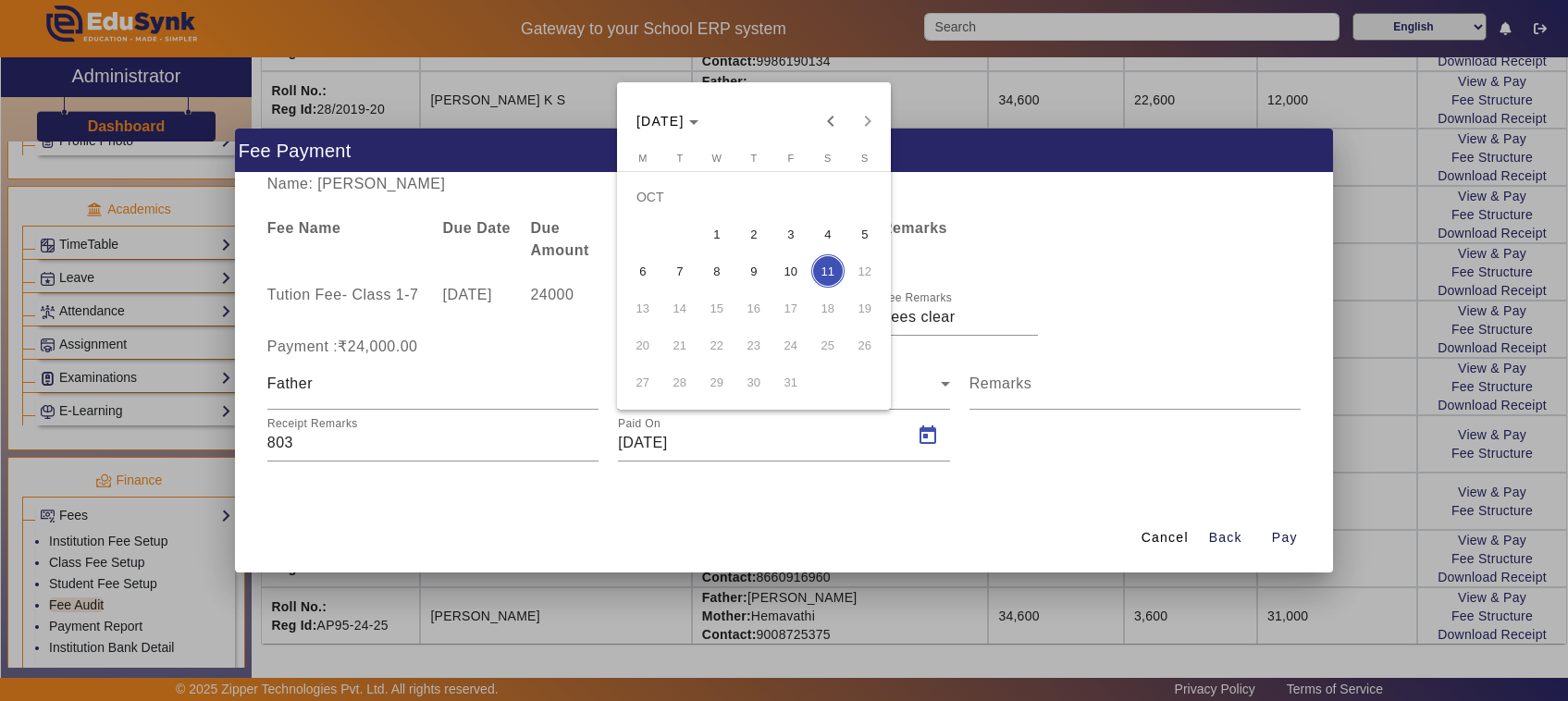
click at [742, 269] on span "9" at bounding box center [754, 271] width 34 height 34
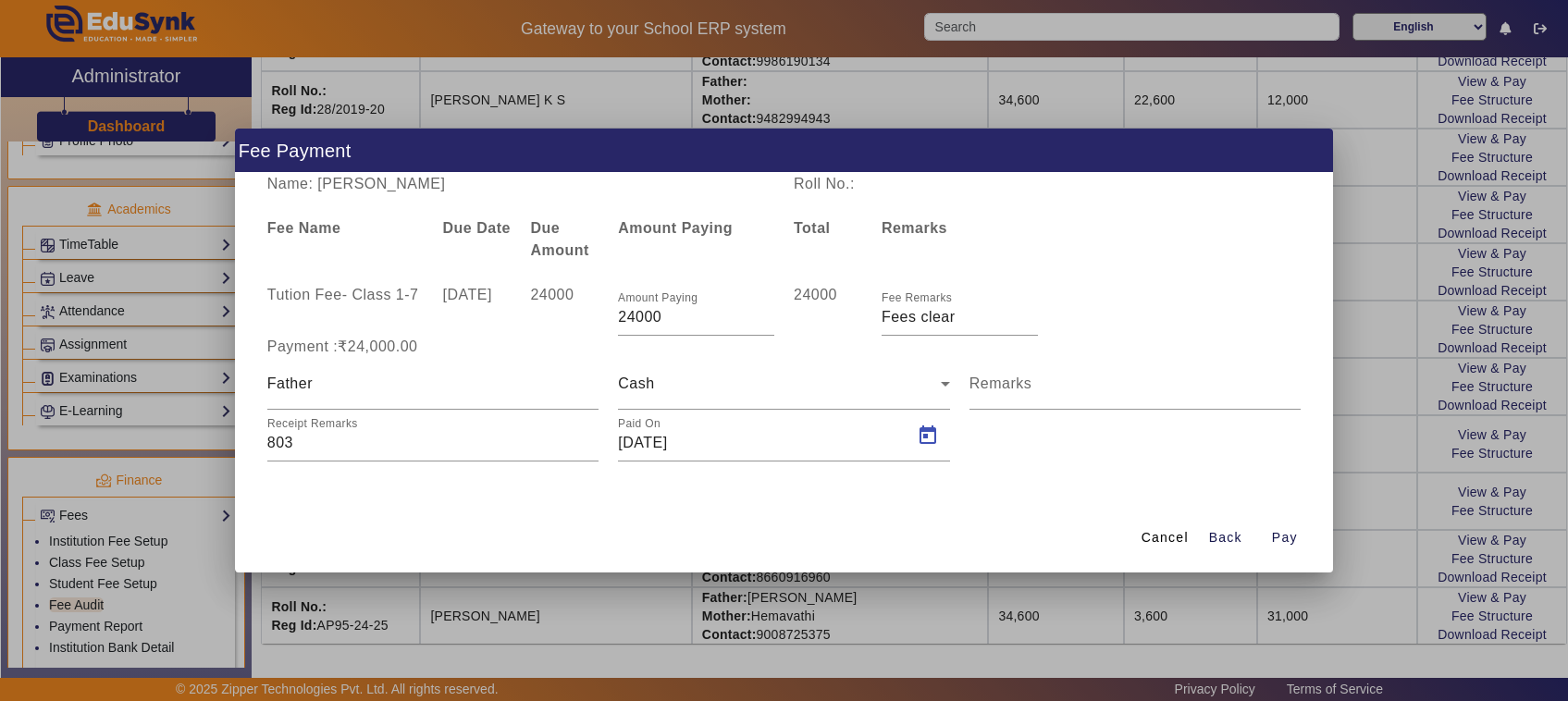
type input "[DATE]"
click at [1284, 539] on span "Pay" at bounding box center [1284, 538] width 26 height 19
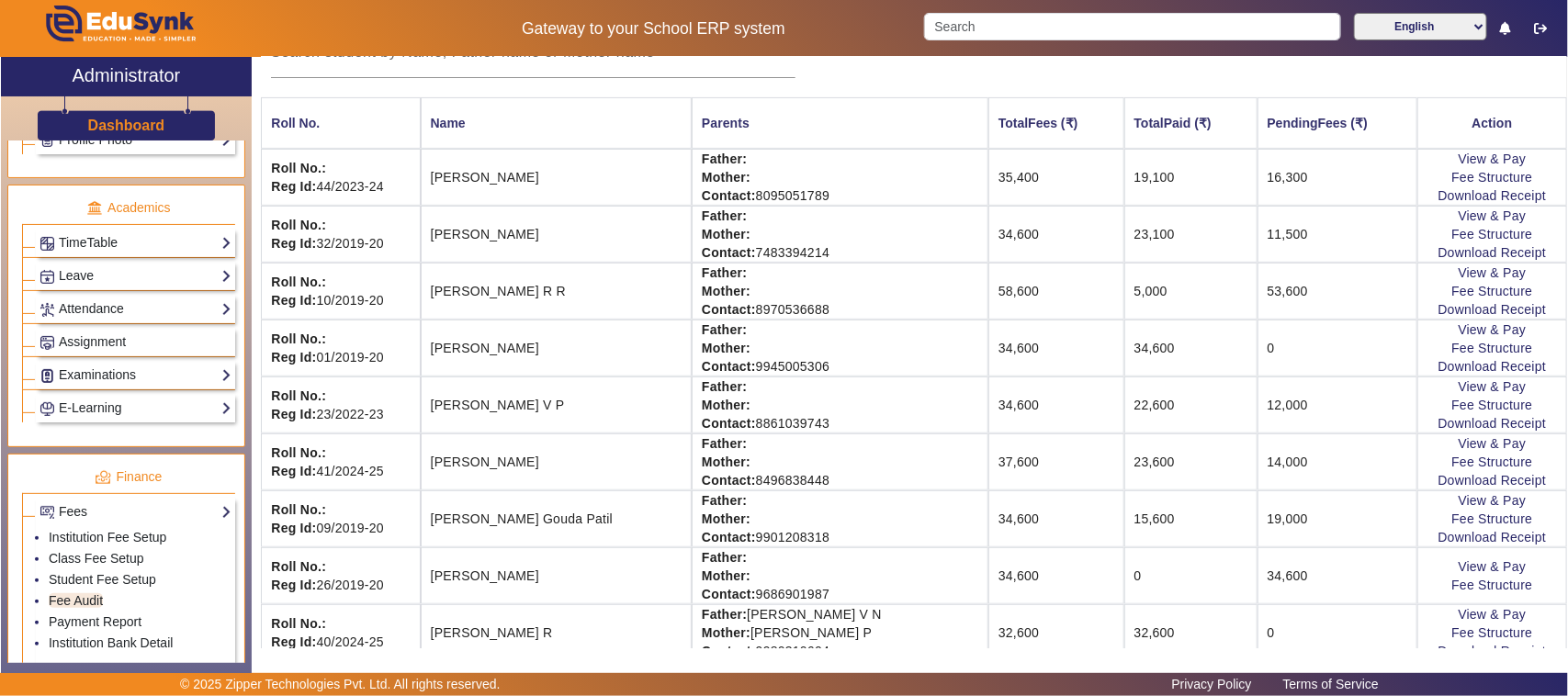
scroll to position [86, 0]
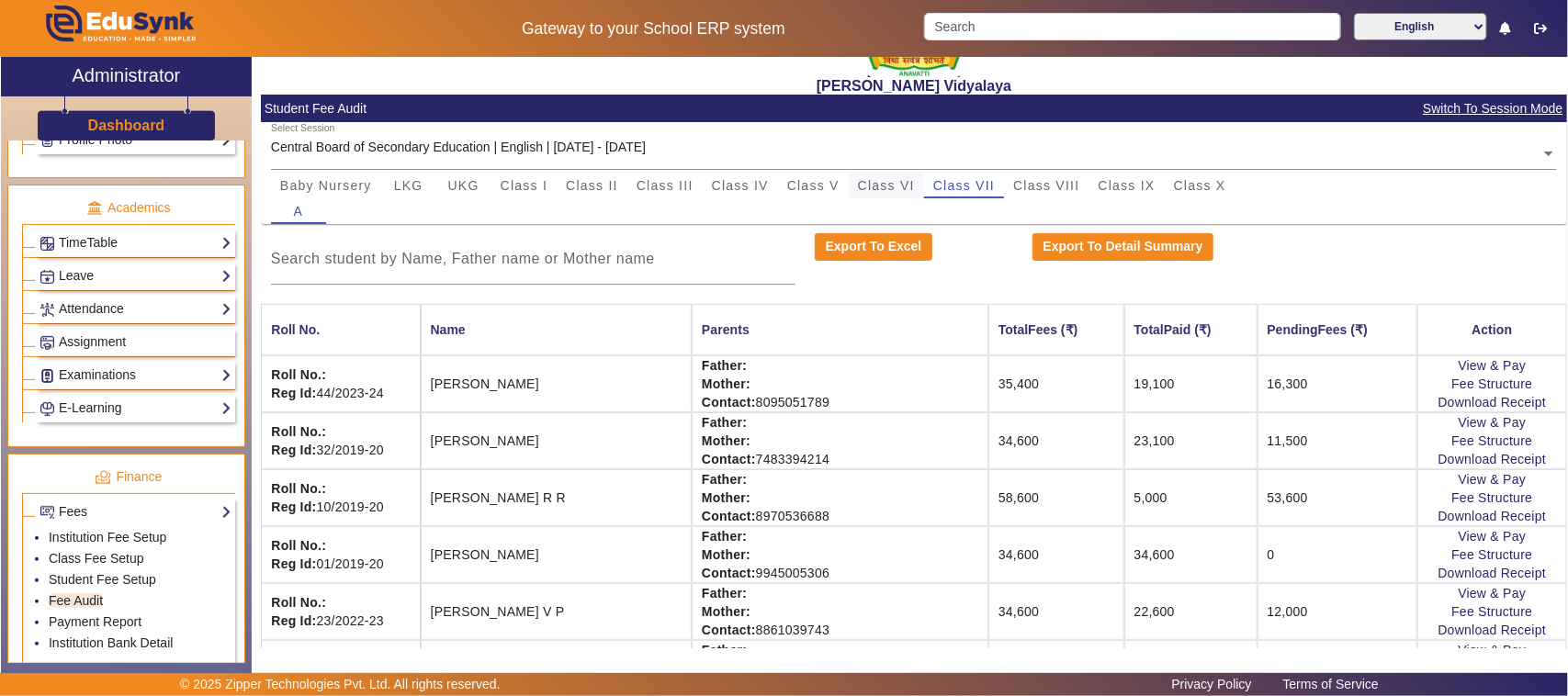
click at [896, 179] on span "Class VI" at bounding box center [886, 185] width 57 height 13
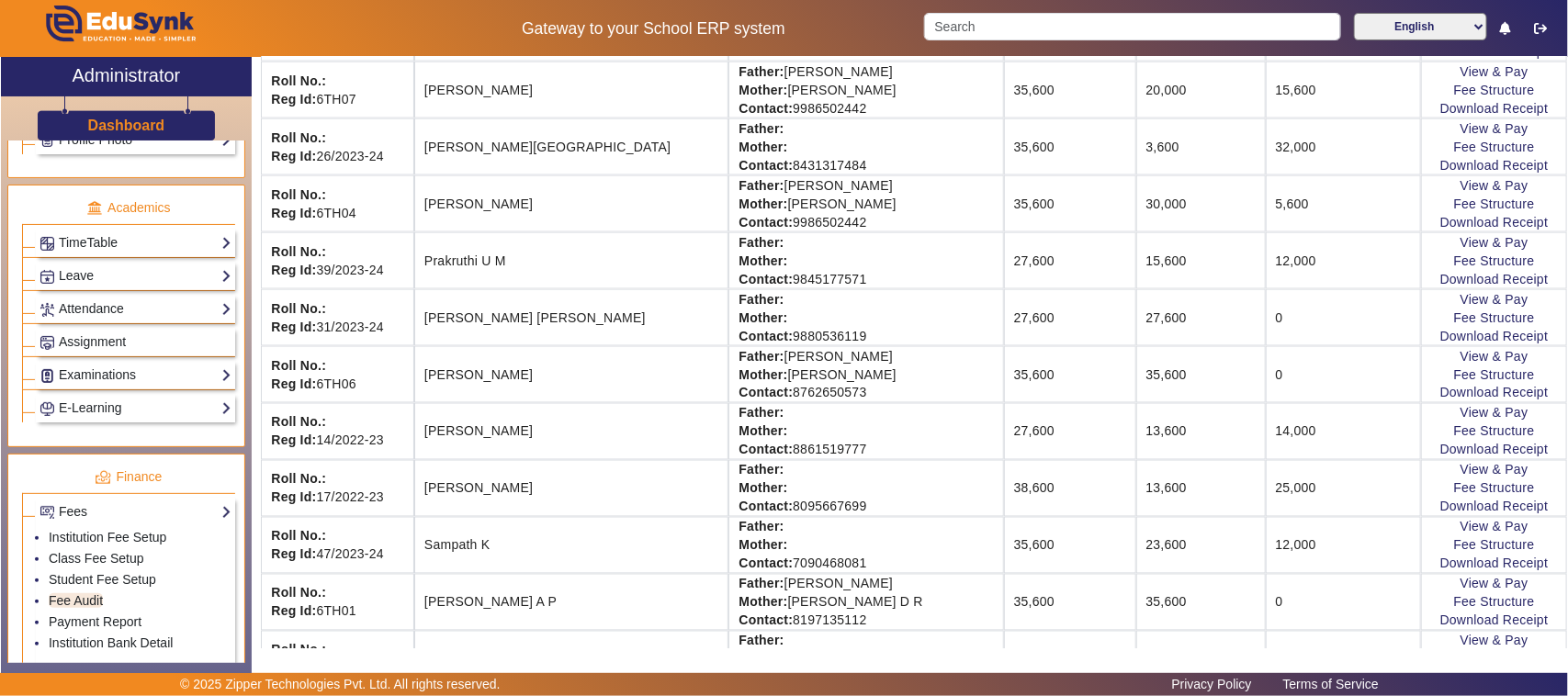
scroll to position [1348, 0]
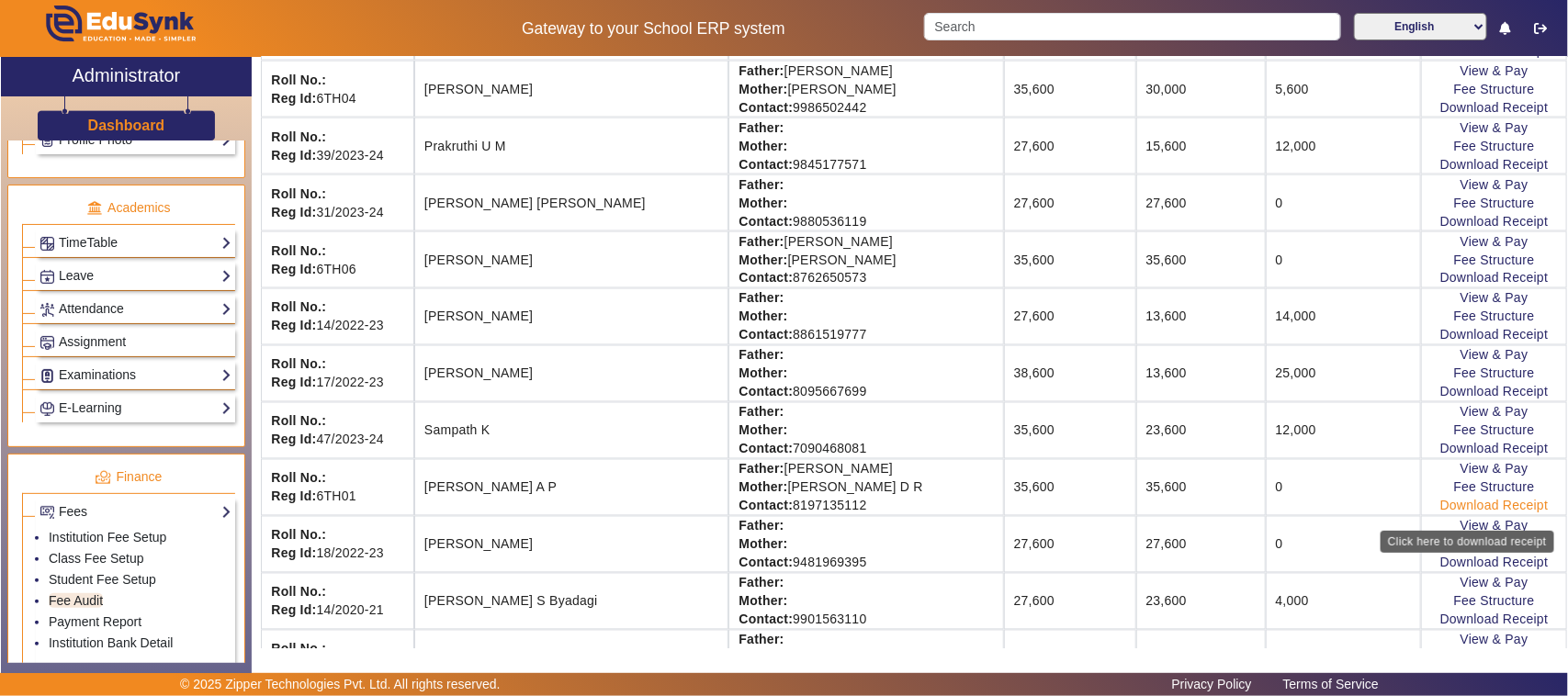
click at [1452, 513] on link "Download Receipt" at bounding box center [1495, 506] width 108 height 14
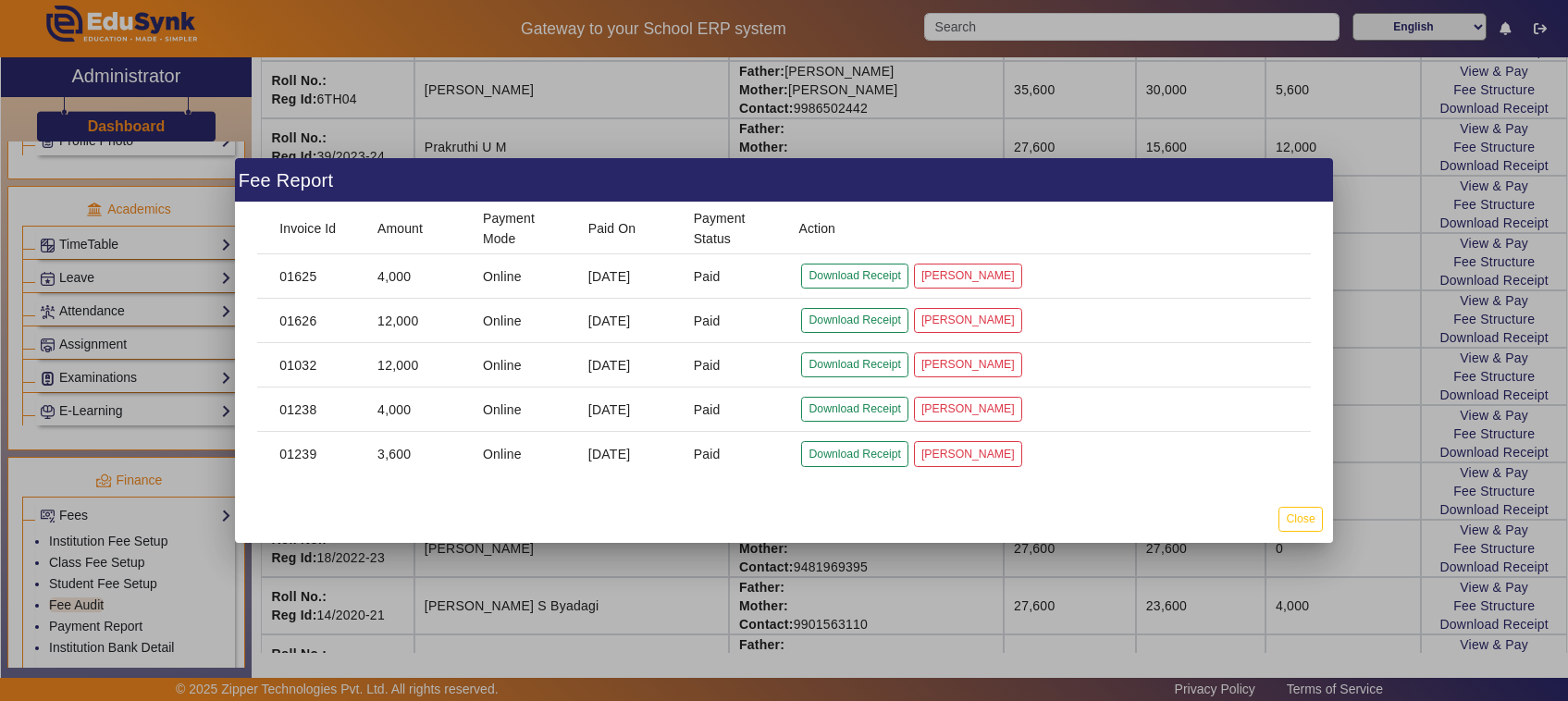
click at [1116, 586] on div at bounding box center [784, 350] width 1568 height 701
